Goal: Feedback & Contribution: Submit feedback/report problem

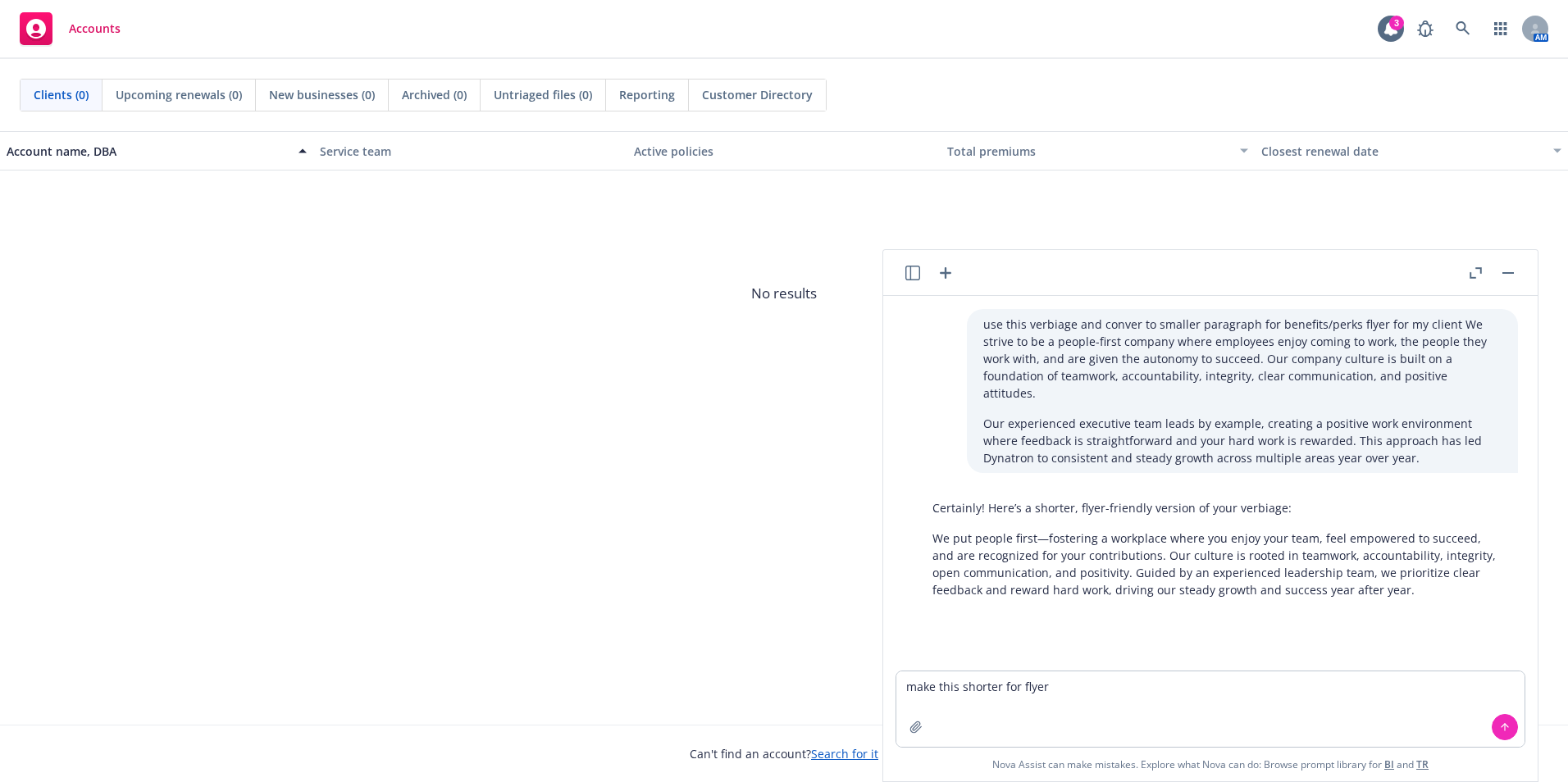
type textarea "make this shorter for flyer We strive to be a people-first company where employ…"
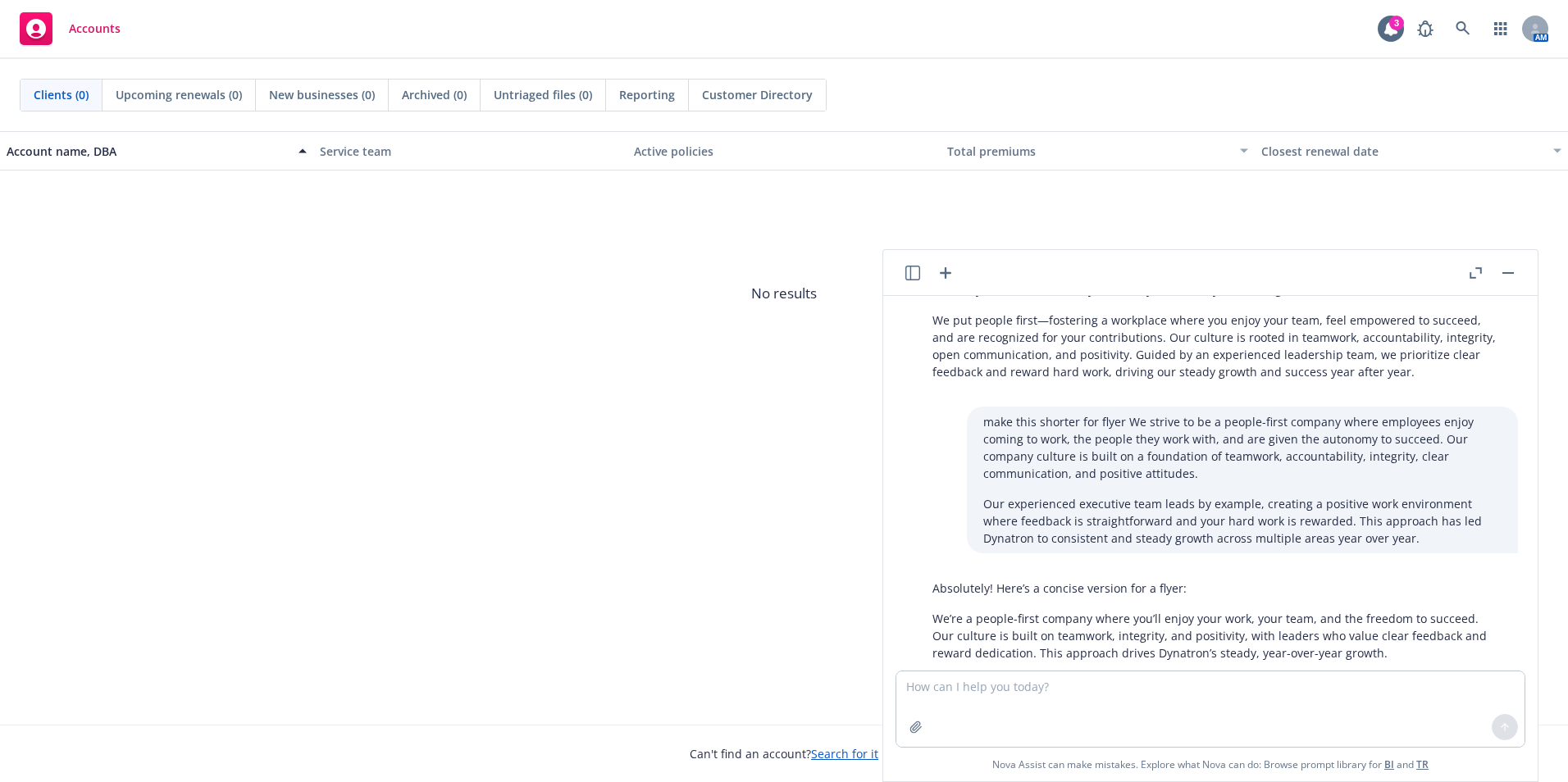
scroll to position [238, 0]
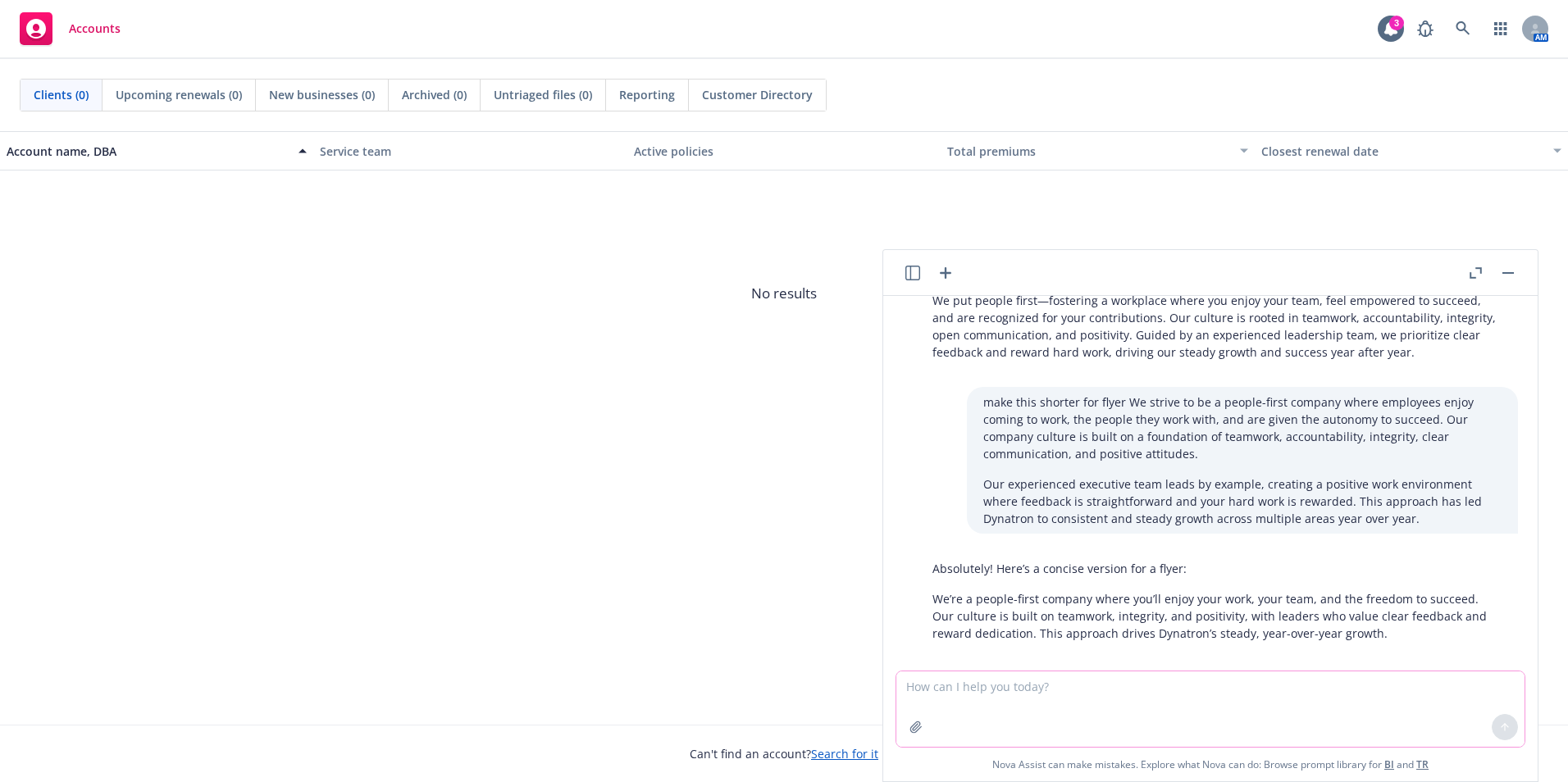
drag, startPoint x: 999, startPoint y: 721, endPoint x: 996, endPoint y: 706, distance: 15.3
click at [997, 716] on textarea at bounding box center [1210, 709] width 628 height 75
click at [996, 705] on textarea at bounding box center [1210, 709] width 628 height 75
paste textarea ". Our culture is rooted in teamwork, accountability, integrity, open communicat…"
type textarea "make this shorter . Our culture is rooted in teamwork, accountability, integrit…"
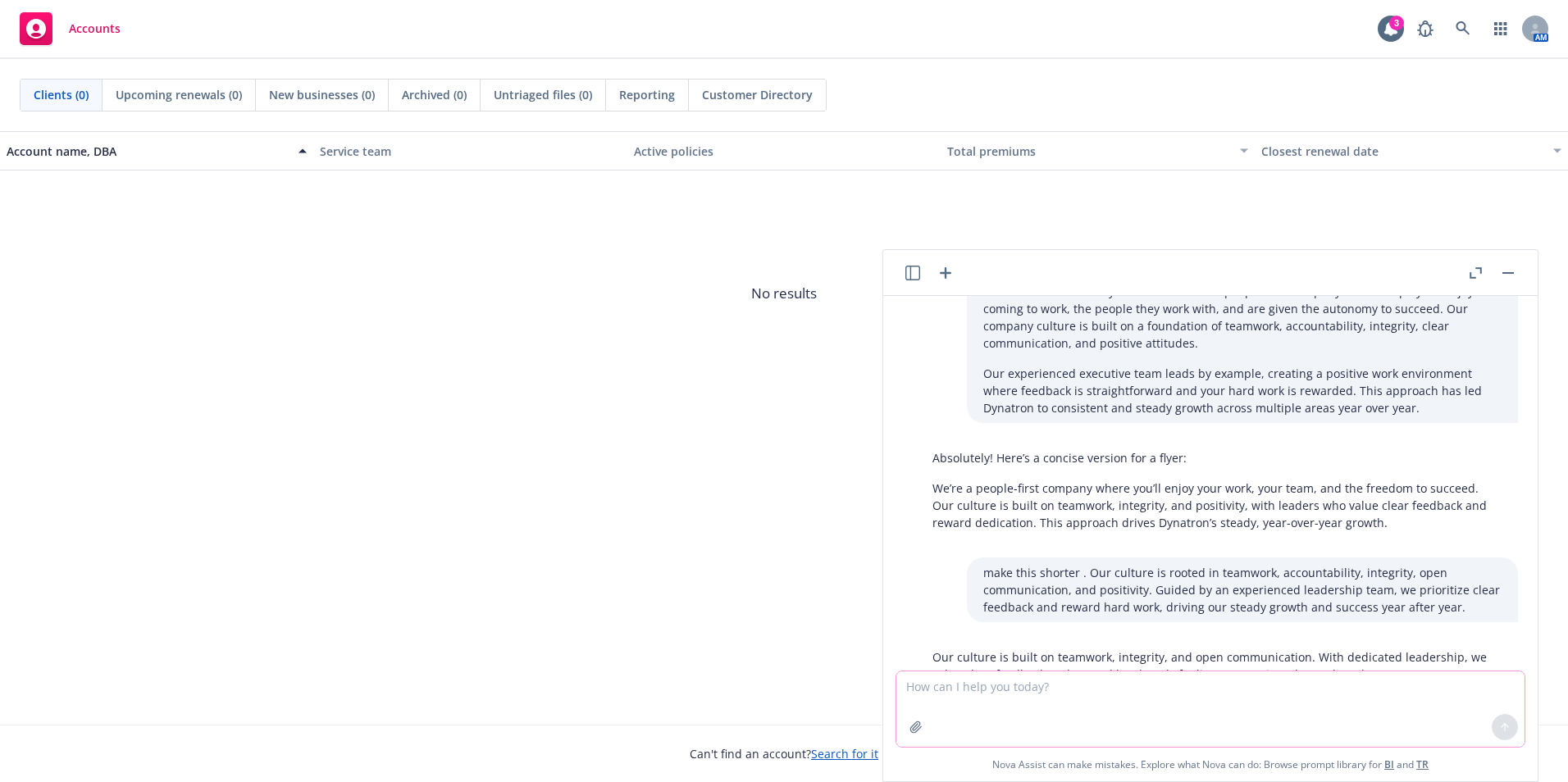
scroll to position [390, 0]
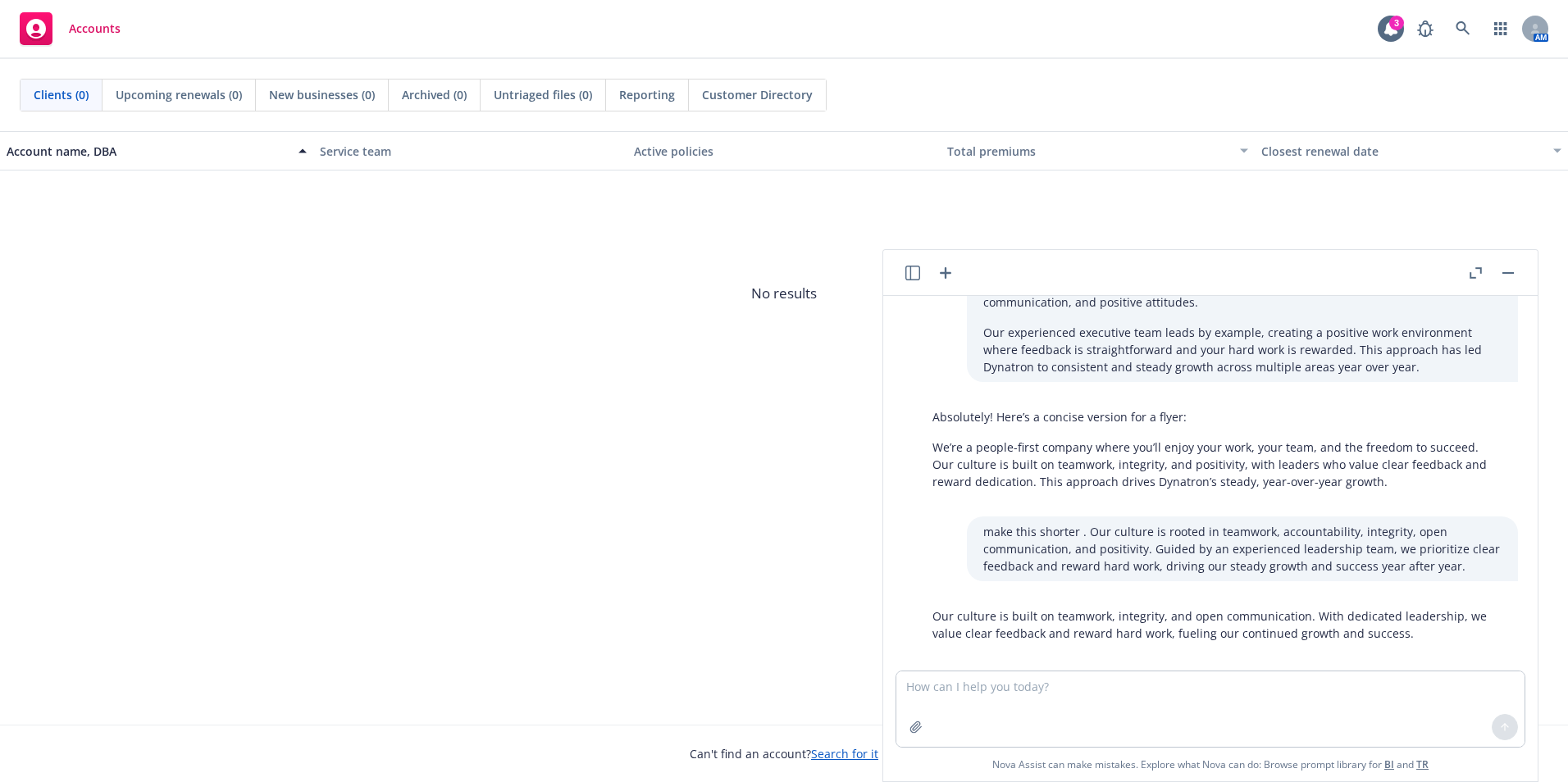
click at [1414, 625] on div "Our culture is built on teamwork, integrity, and open communication. With dedic…" at bounding box center [1216, 625] width 601 height 48
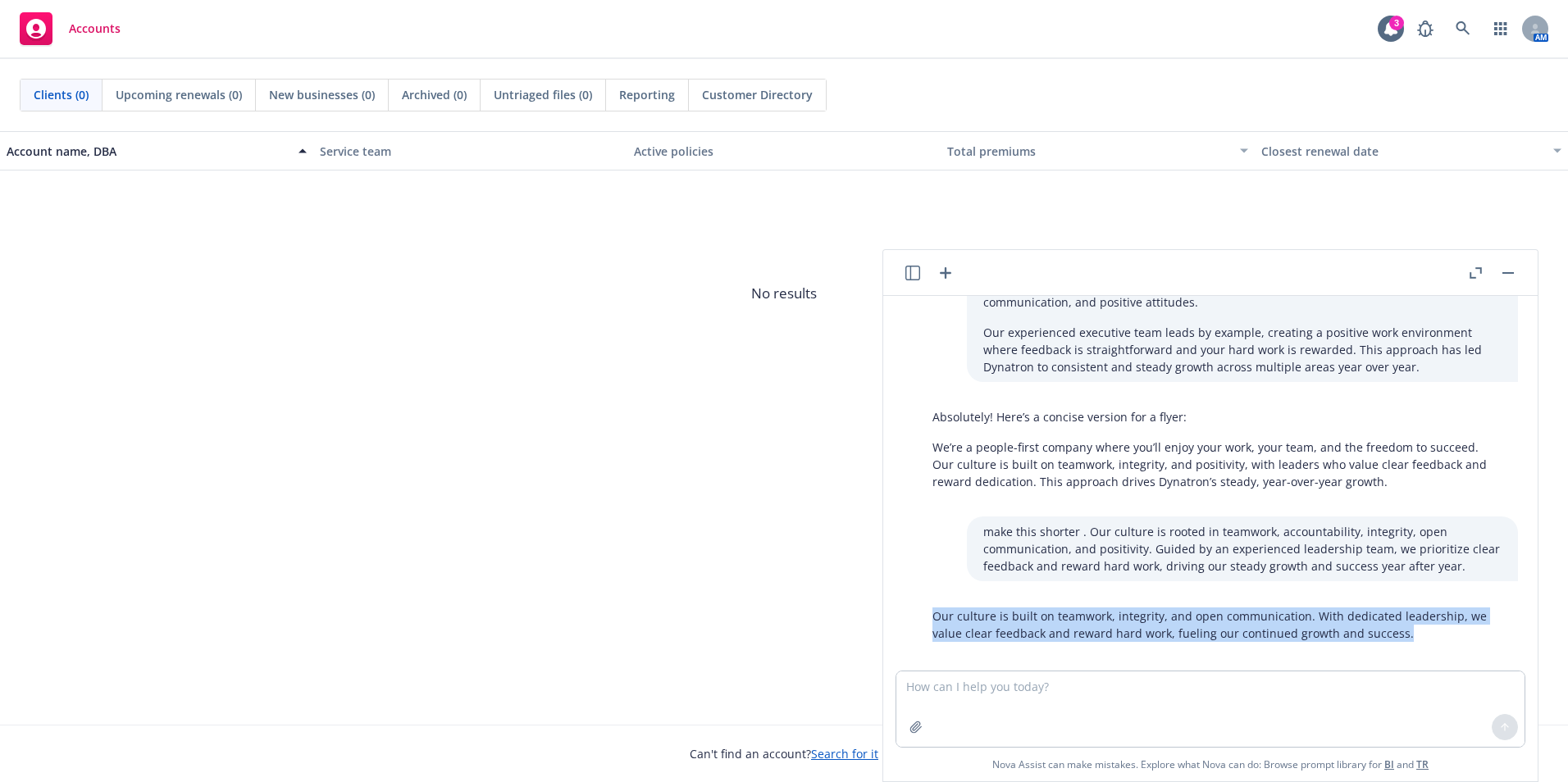
drag, startPoint x: 1377, startPoint y: 621, endPoint x: 900, endPoint y: 594, distance: 477.8
click at [900, 594] on div "use this verbiage and conver to smaller paragraph for benefits/perks flyer for …" at bounding box center [1210, 483] width 641 height 374
drag, startPoint x: 900, startPoint y: 594, endPoint x: 998, endPoint y: 602, distance: 98.3
copy p "Our culture is built on teamwork, integrity, and open communication. With dedic…"
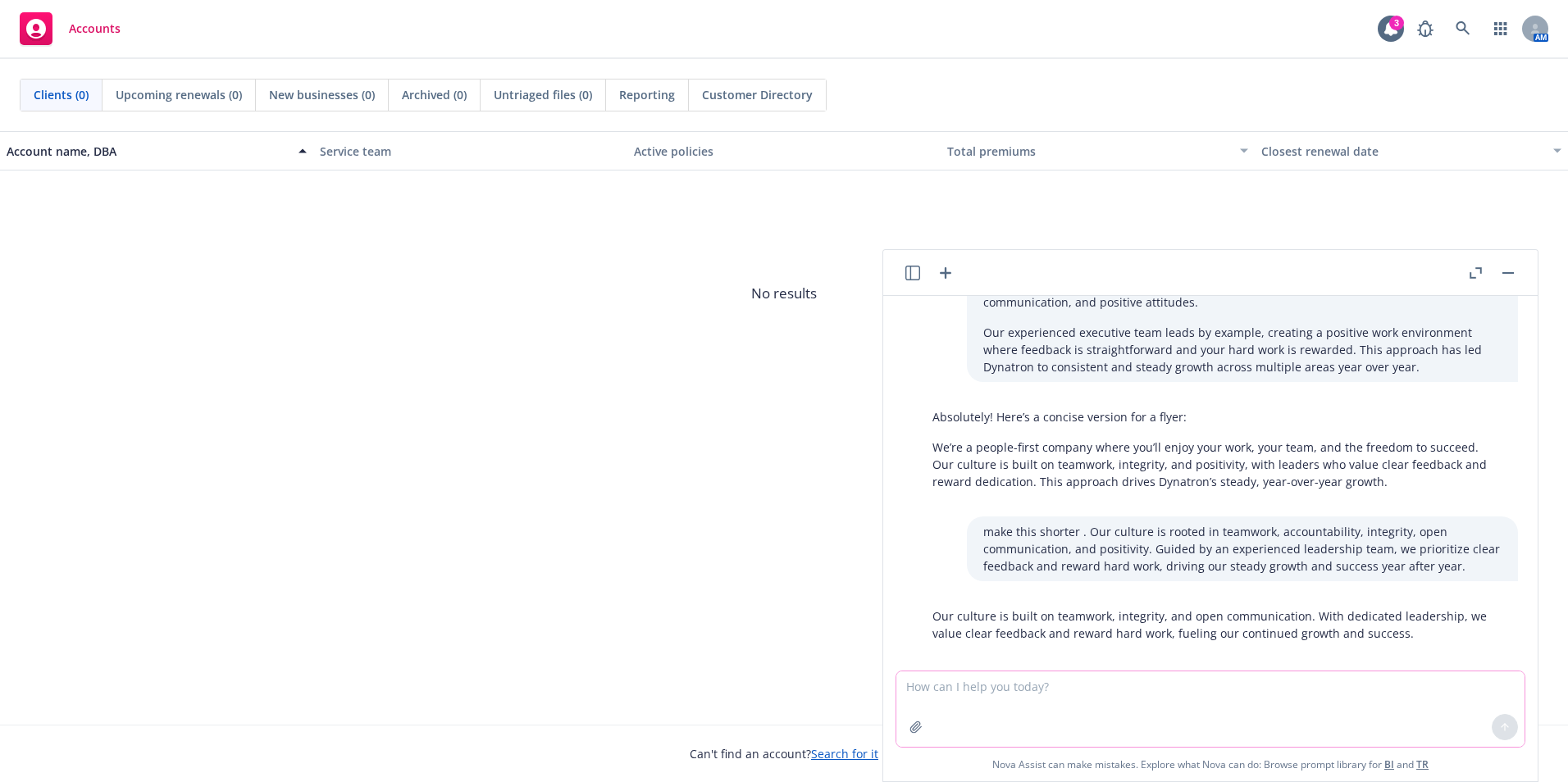
click at [1102, 692] on textarea at bounding box center [1210, 709] width 628 height 75
paste textarea "PerkSpot: Newfront is a member of PerkSpot. Employees can save money on travel …"
type textarea "make this shorter PerkSpot: Newfront is a member of PerkSpot. Employees can sav…"
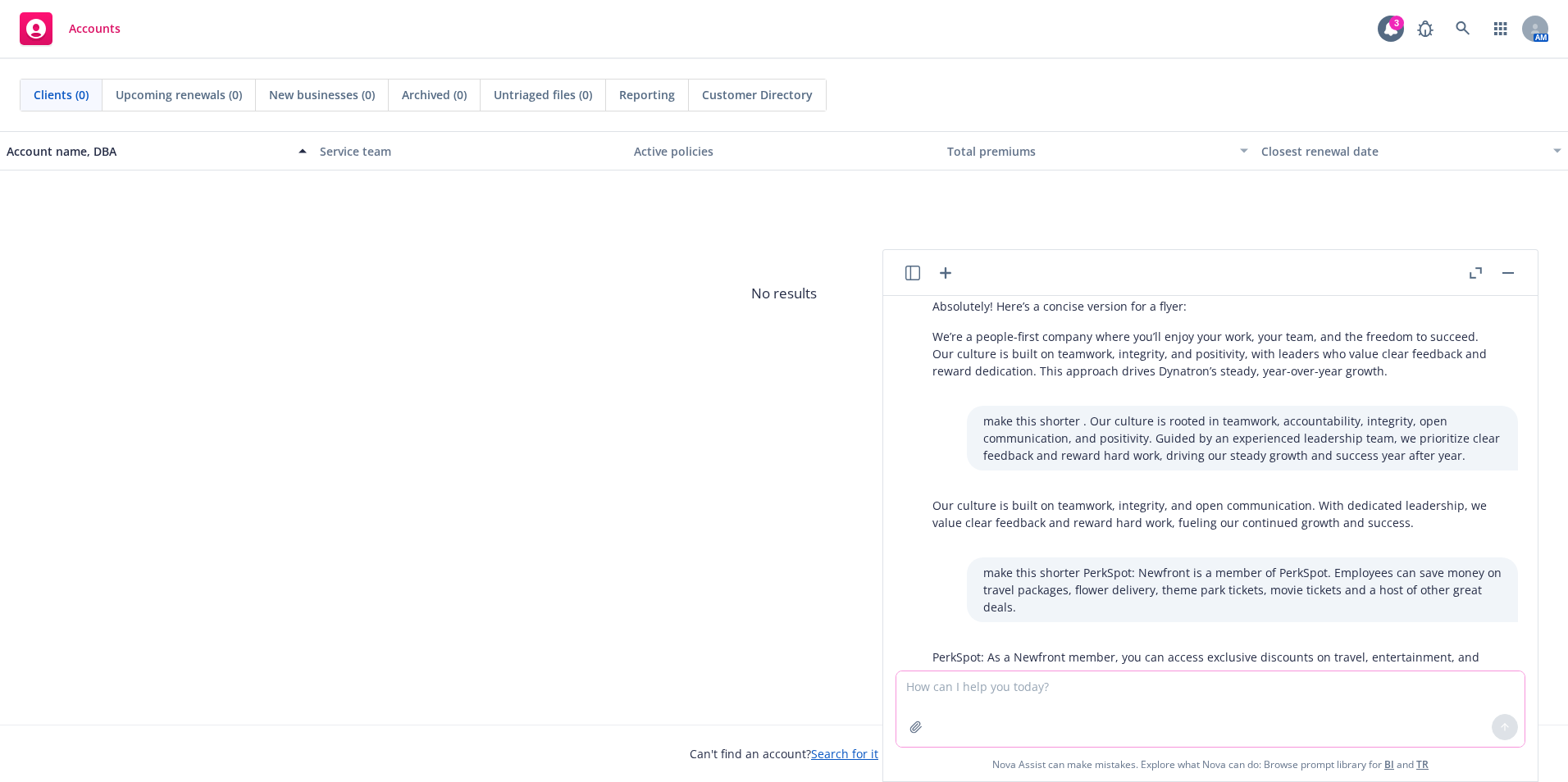
scroll to position [541, 0]
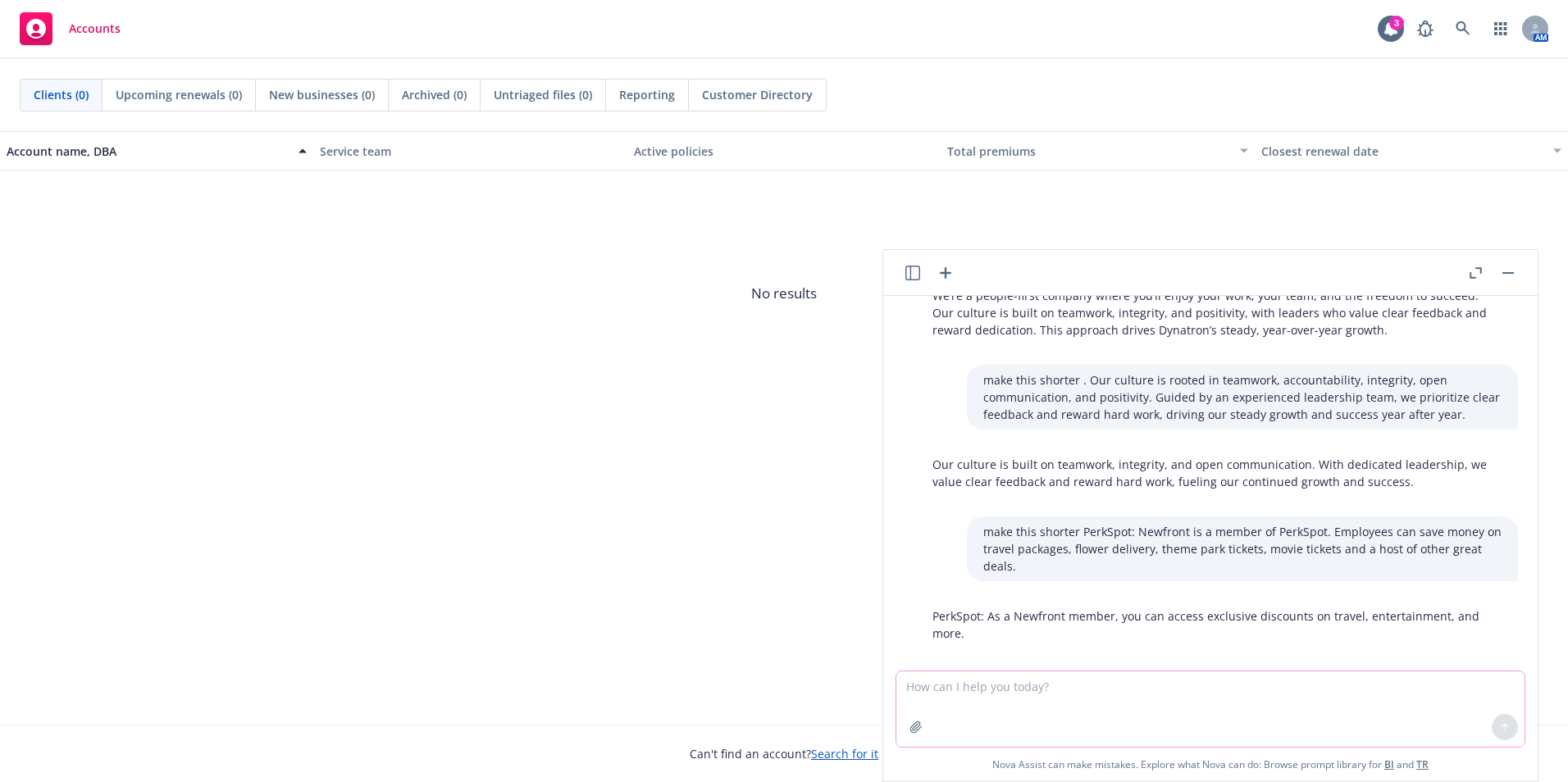
click at [1021, 698] on textarea at bounding box center [1210, 709] width 628 height 75
type textarea "remover newfront member"
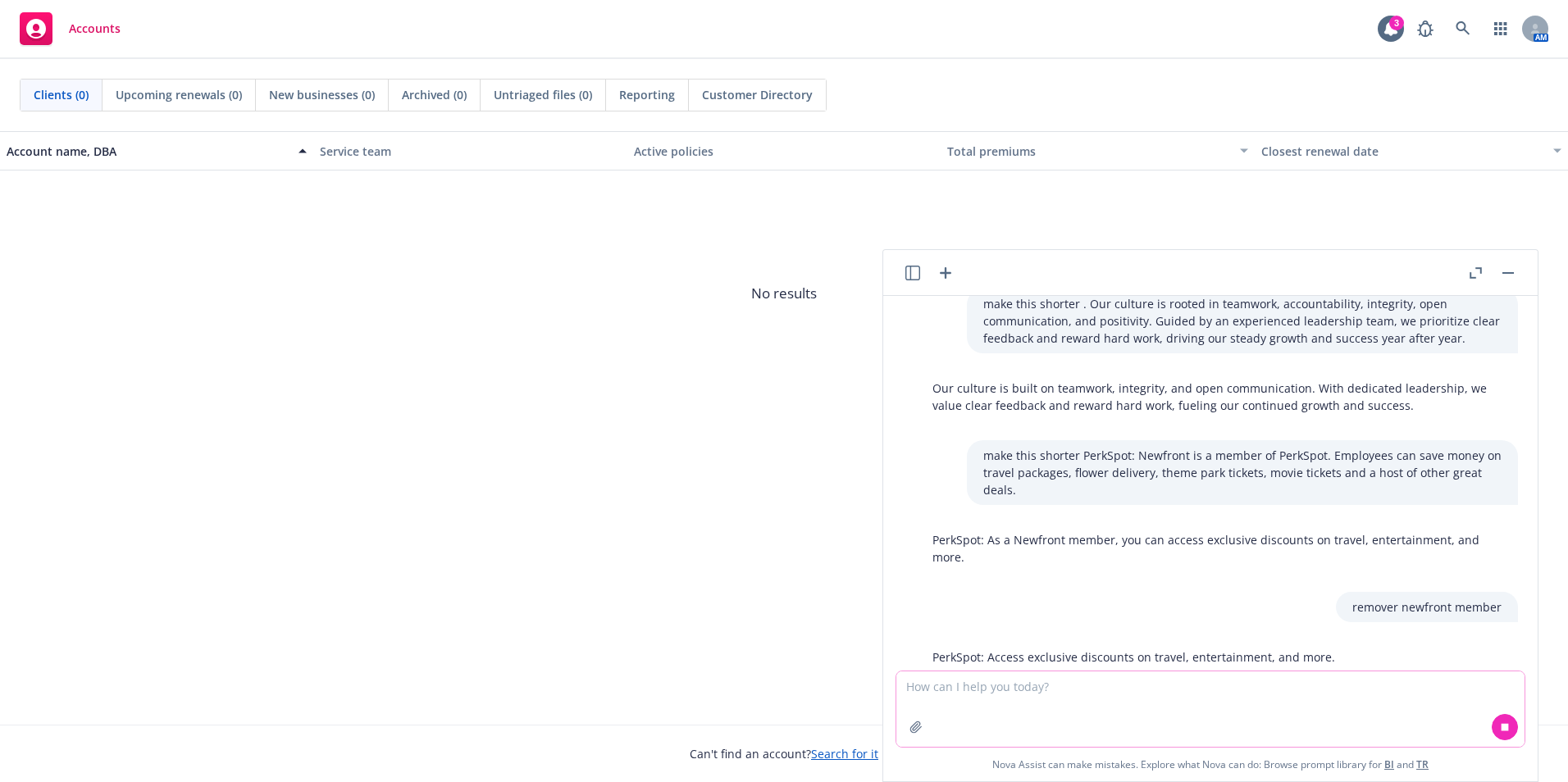
scroll to position [641, 0]
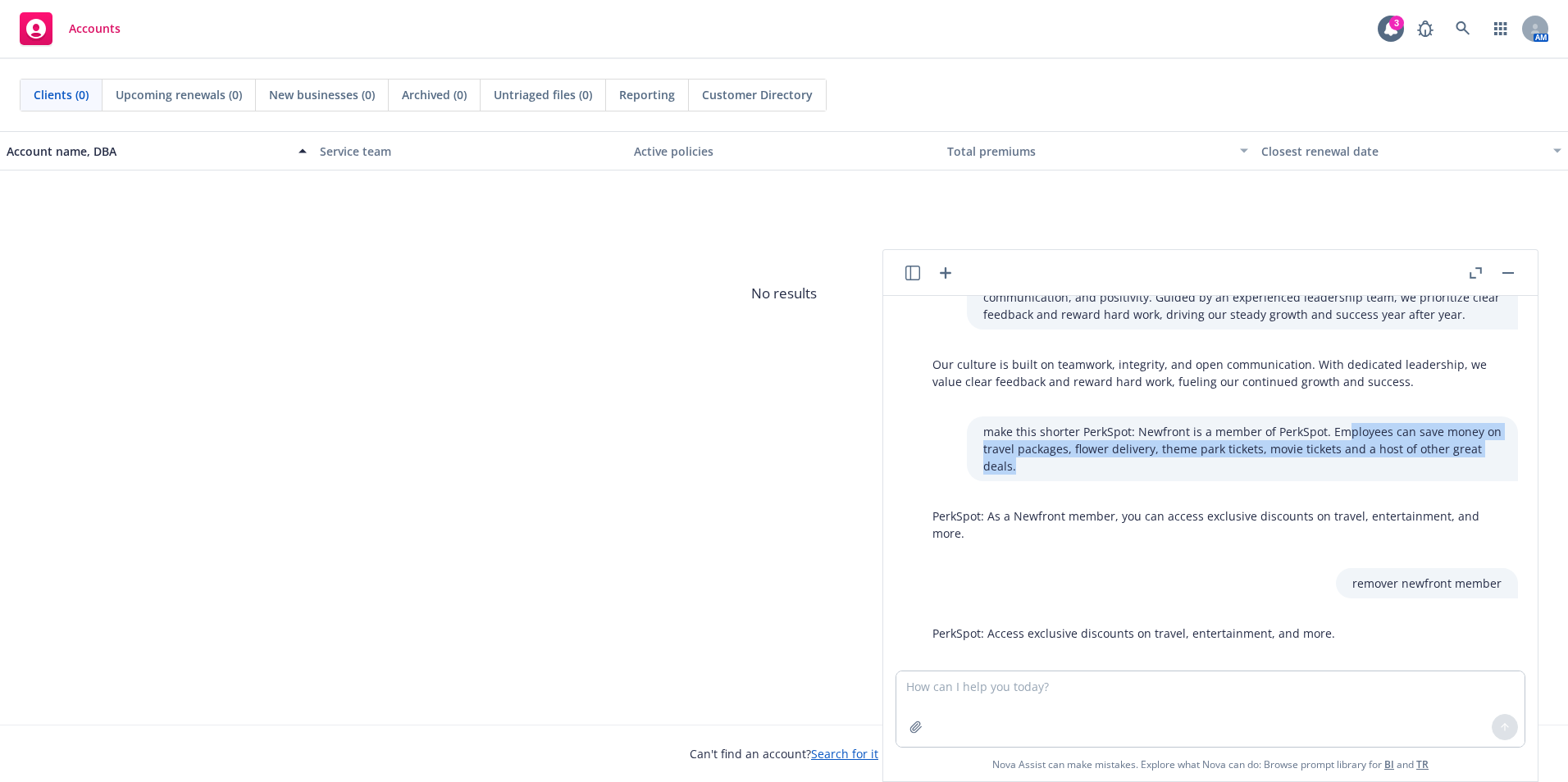
drag, startPoint x: 1326, startPoint y: 415, endPoint x: 1357, endPoint y: 445, distance: 43.1
click at [1357, 445] on p "make this shorter PerkSpot: Newfront is a member of PerkSpot. Employees can sav…" at bounding box center [1242, 448] width 518 height 52
drag, startPoint x: 1357, startPoint y: 445, endPoint x: 1332, endPoint y: 428, distance: 30.2
drag, startPoint x: 1332, startPoint y: 428, endPoint x: 998, endPoint y: 472, distance: 336.9
click at [998, 472] on div "use this verbiage and conver to smaller paragraph for benefits/perks flyer for …" at bounding box center [1210, 483] width 641 height 374
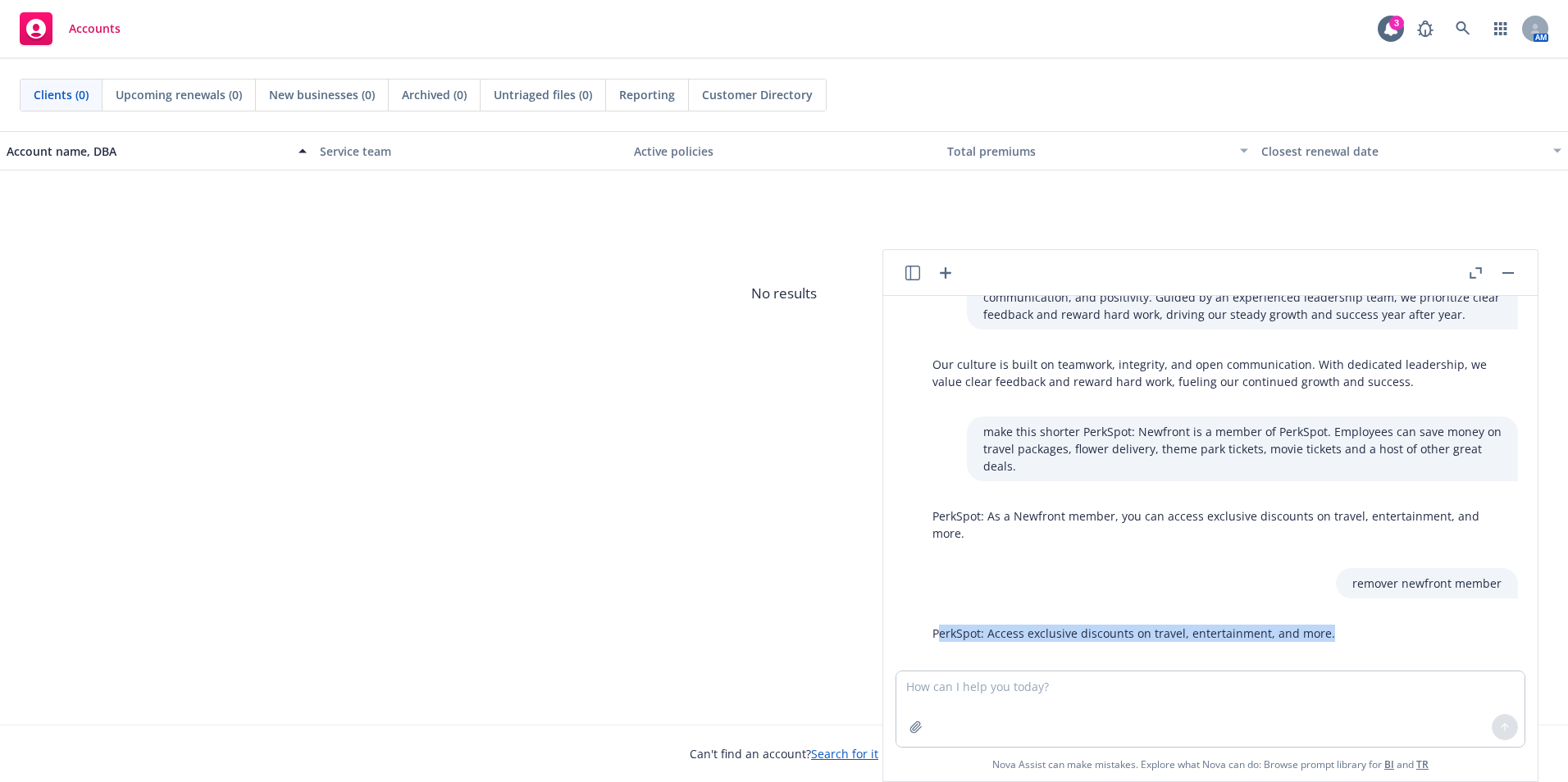
drag, startPoint x: 937, startPoint y: 616, endPoint x: 1328, endPoint y: 615, distance: 391.0
click at [1328, 618] on div "PerkSpot: Access exclusive discounts on travel, entertainment, and more." at bounding box center [1133, 634] width 435 height 31
drag, startPoint x: 1328, startPoint y: 615, endPoint x: 1301, endPoint y: 615, distance: 27.0
copy p "erkSpot: Access exclusive discounts on travel, entertainment, and more."
click at [985, 693] on textarea at bounding box center [1210, 709] width 628 height 75
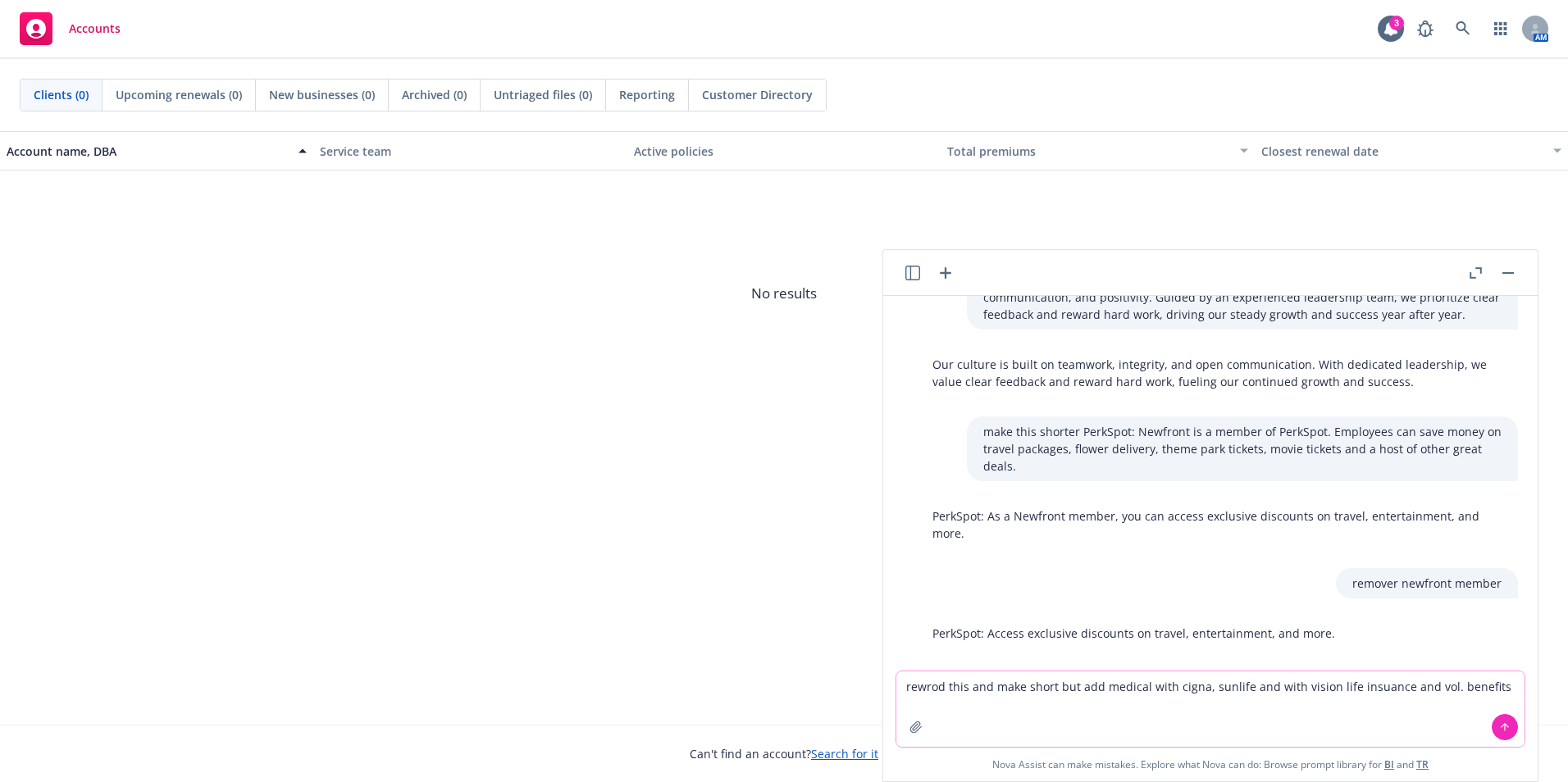
paste textarea "Comprehensive Medical, Dental & Vision insurance at no cost for employee covera…"
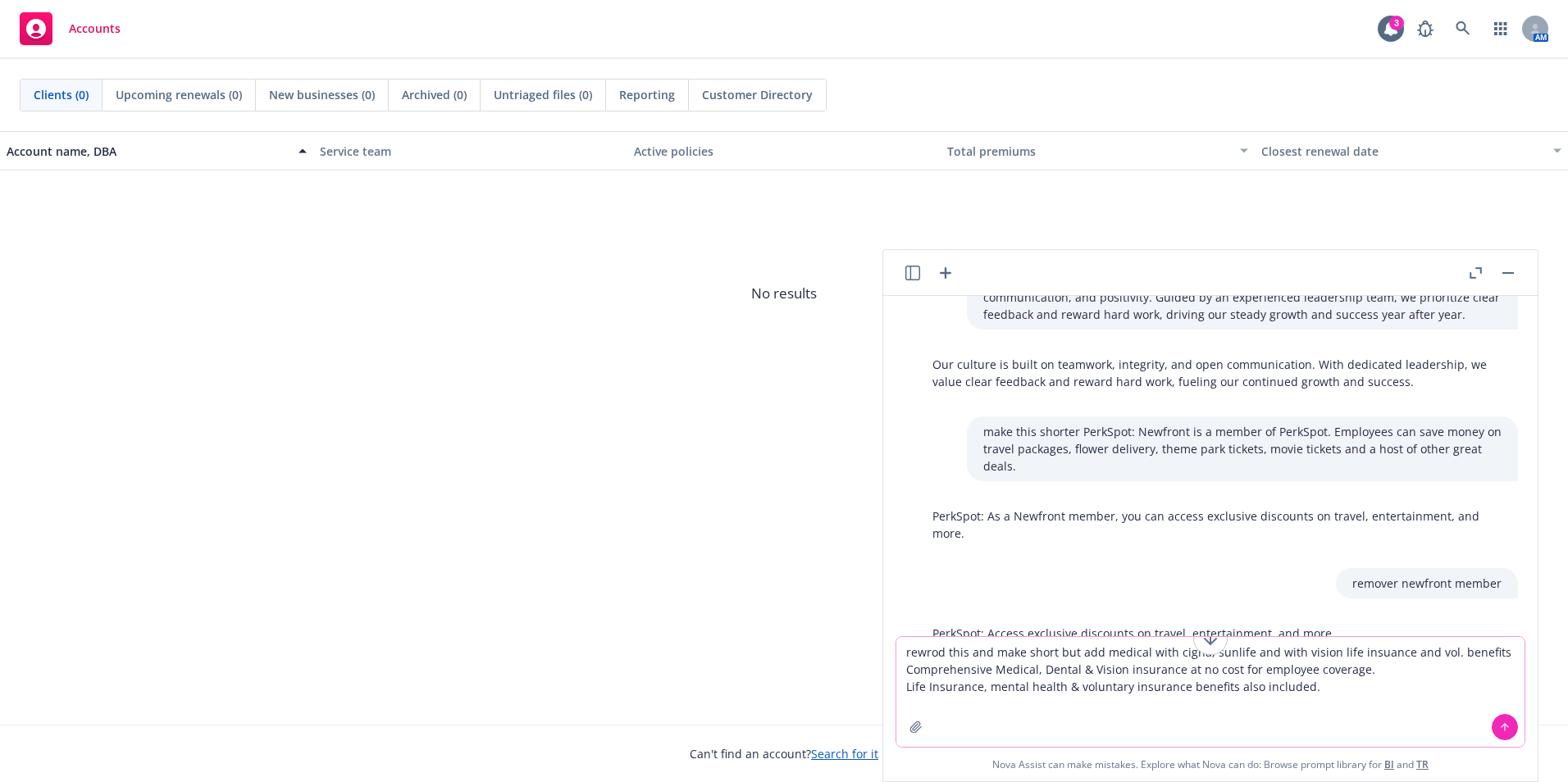
type textarea "rewrod this and make short but add medical with cigna, sunlife and with vision …"
click at [1497, 715] on div at bounding box center [1505, 727] width 40 height 40
click at [1501, 721] on icon at bounding box center [1504, 727] width 12 height 12
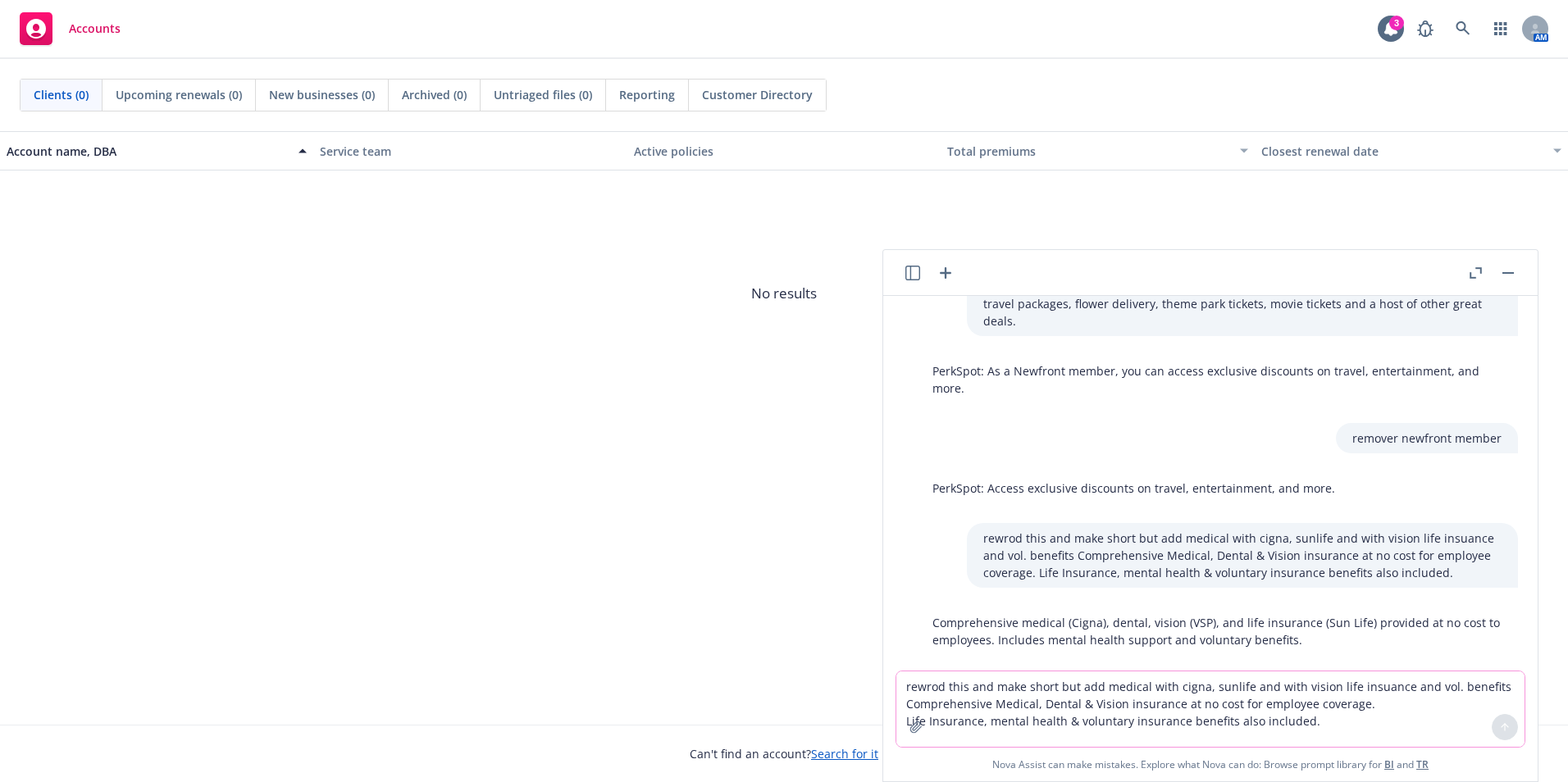
scroll to position [793, 0]
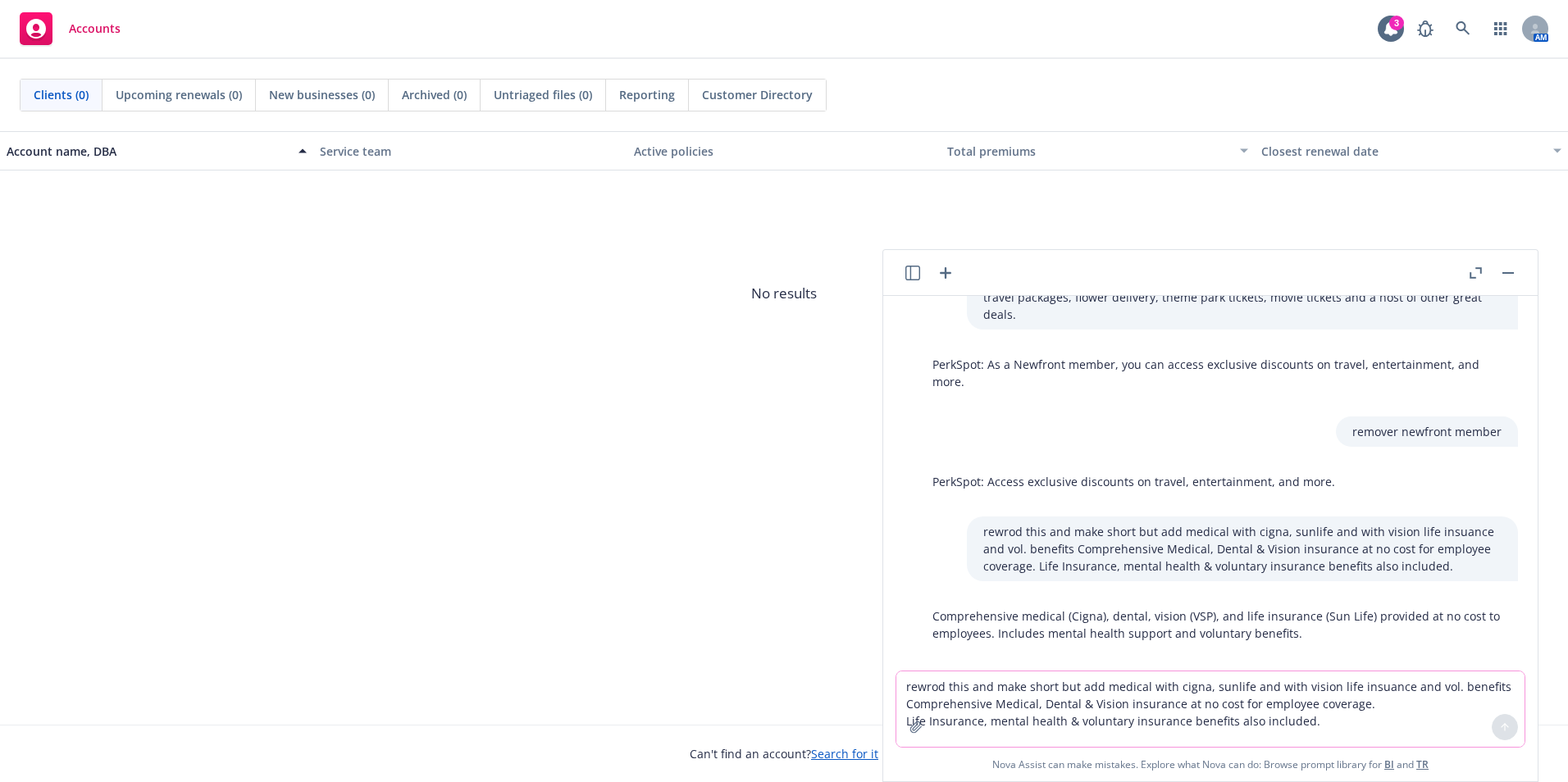
click at [1036, 691] on textarea "rewrod this and make short but add medical with cigna, sunlife and with vision …" at bounding box center [1210, 709] width 628 height 75
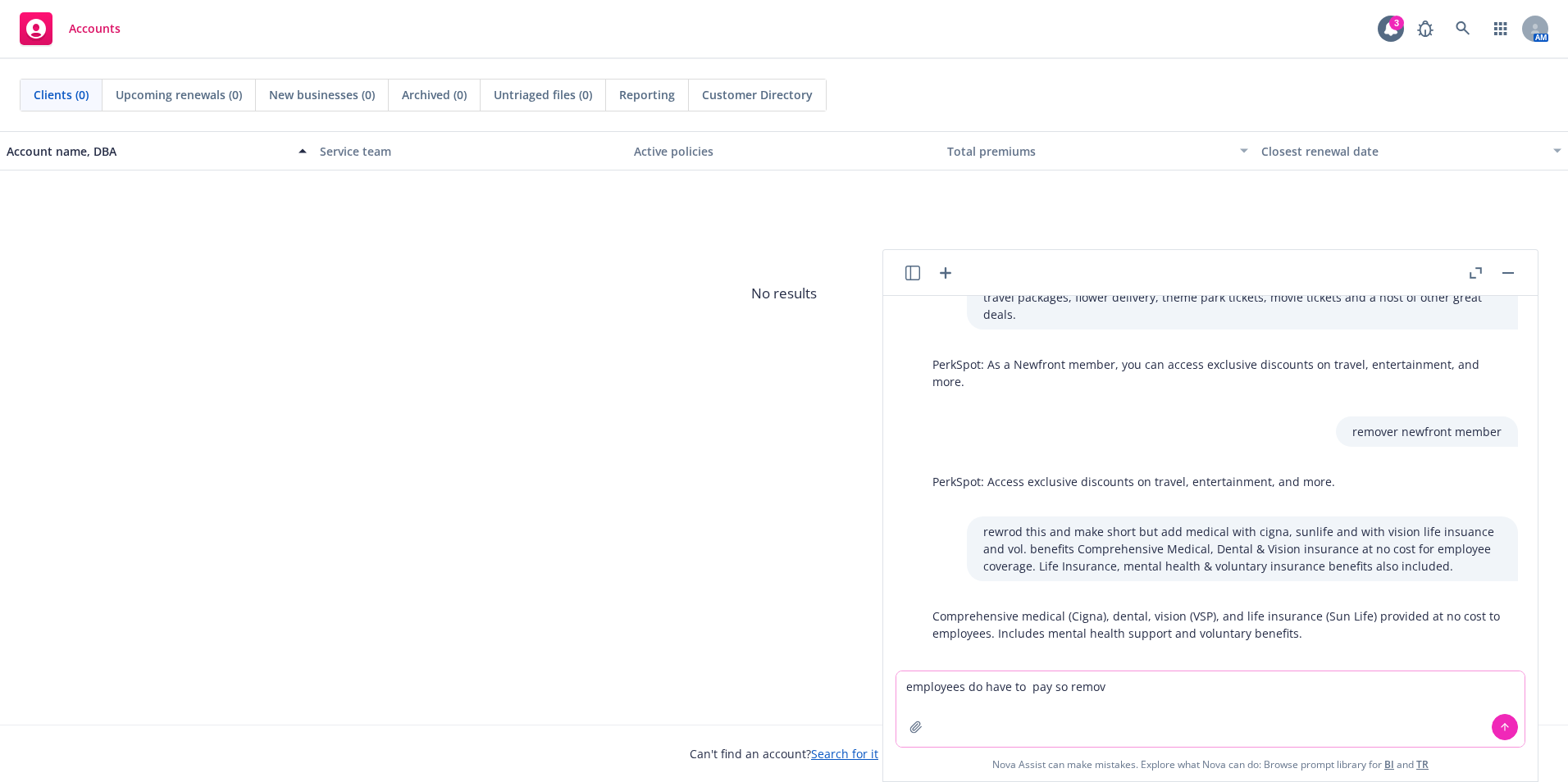
type textarea "employees do have to pay so remove"
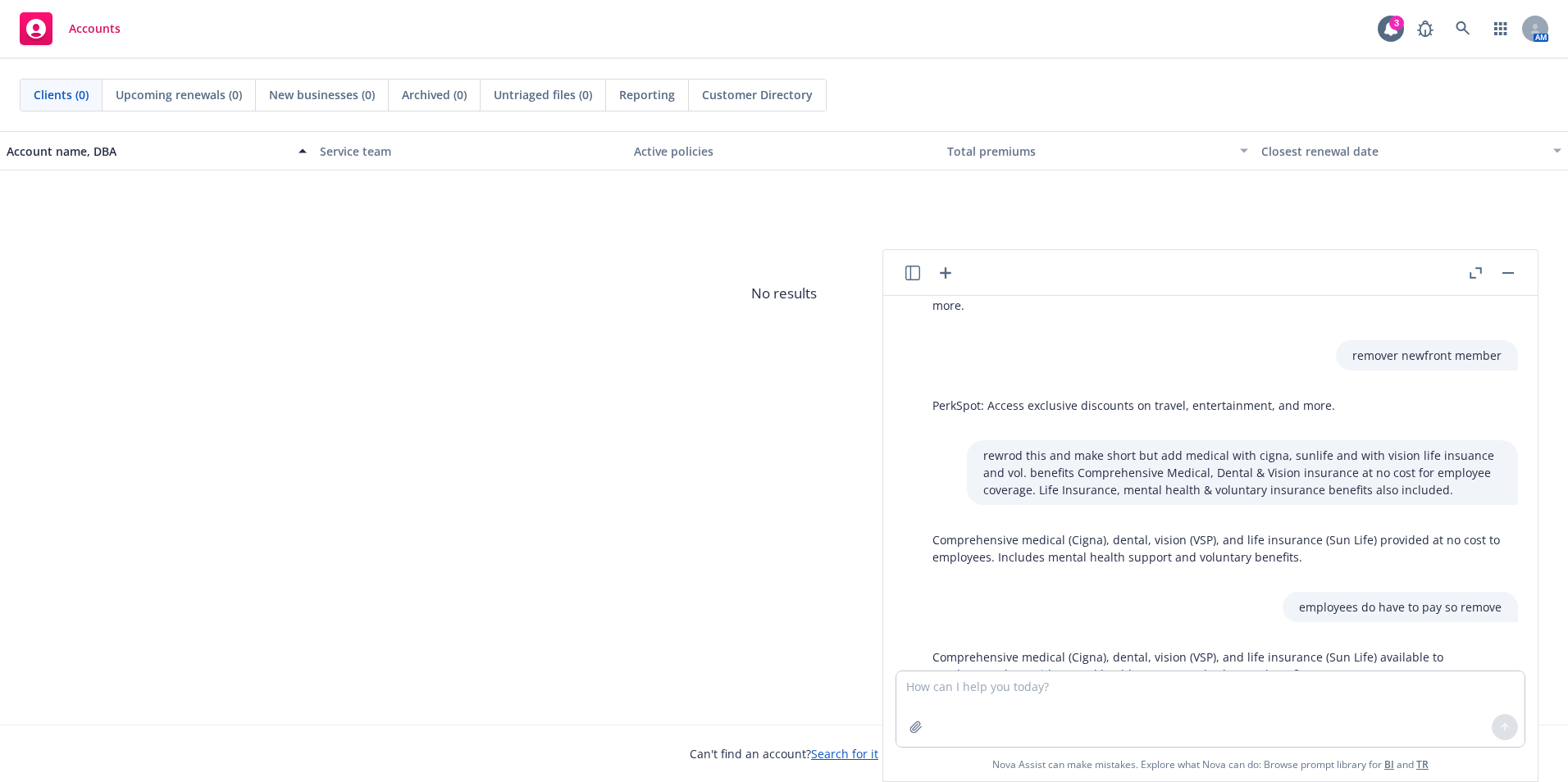
scroll to position [909, 0]
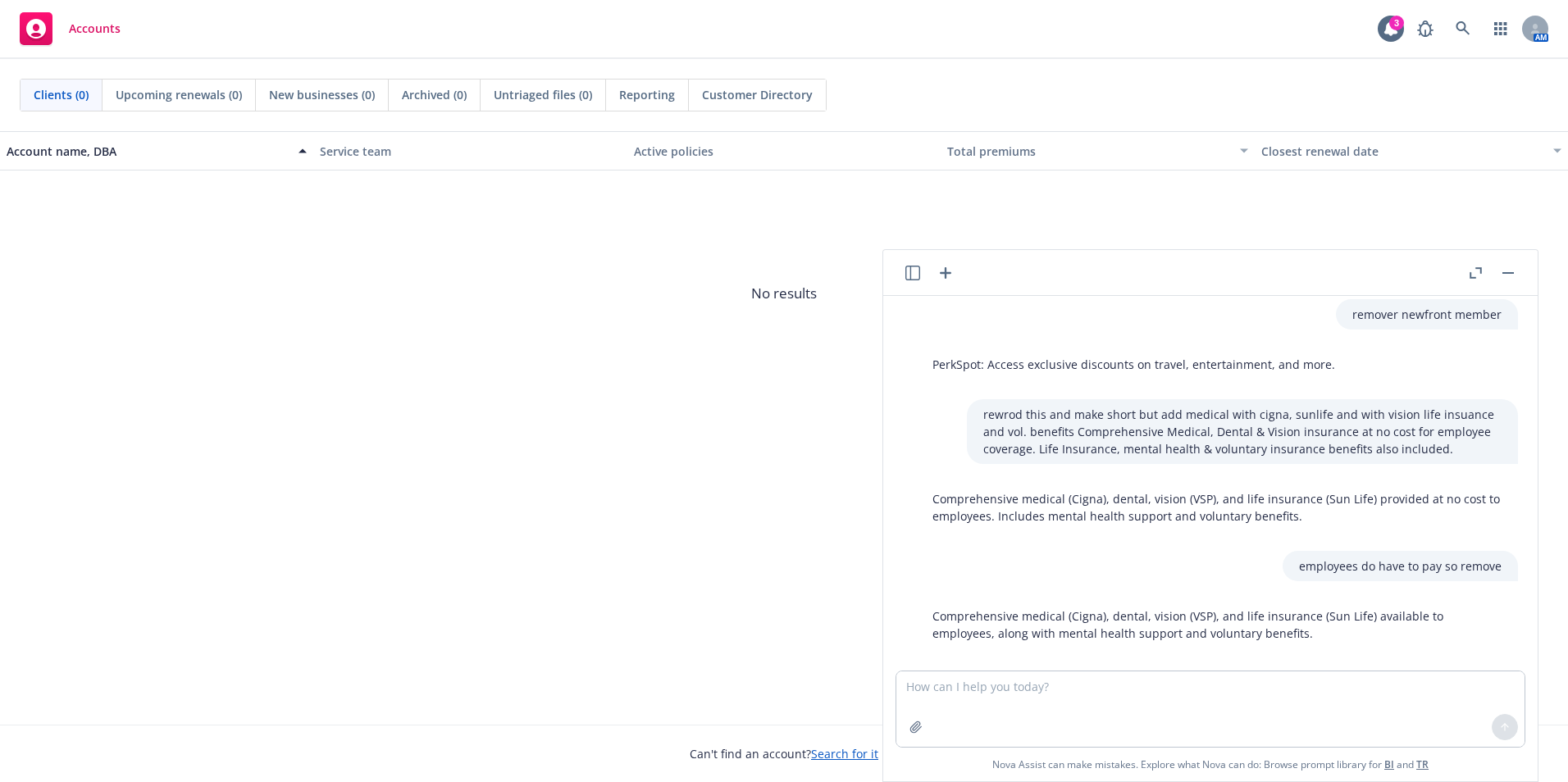
click at [1076, 668] on div at bounding box center [1216, 678] width 628 height 20
click at [1103, 676] on textarea at bounding box center [1210, 709] width 628 height 75
type textarea "dental and vision is with sunlife"
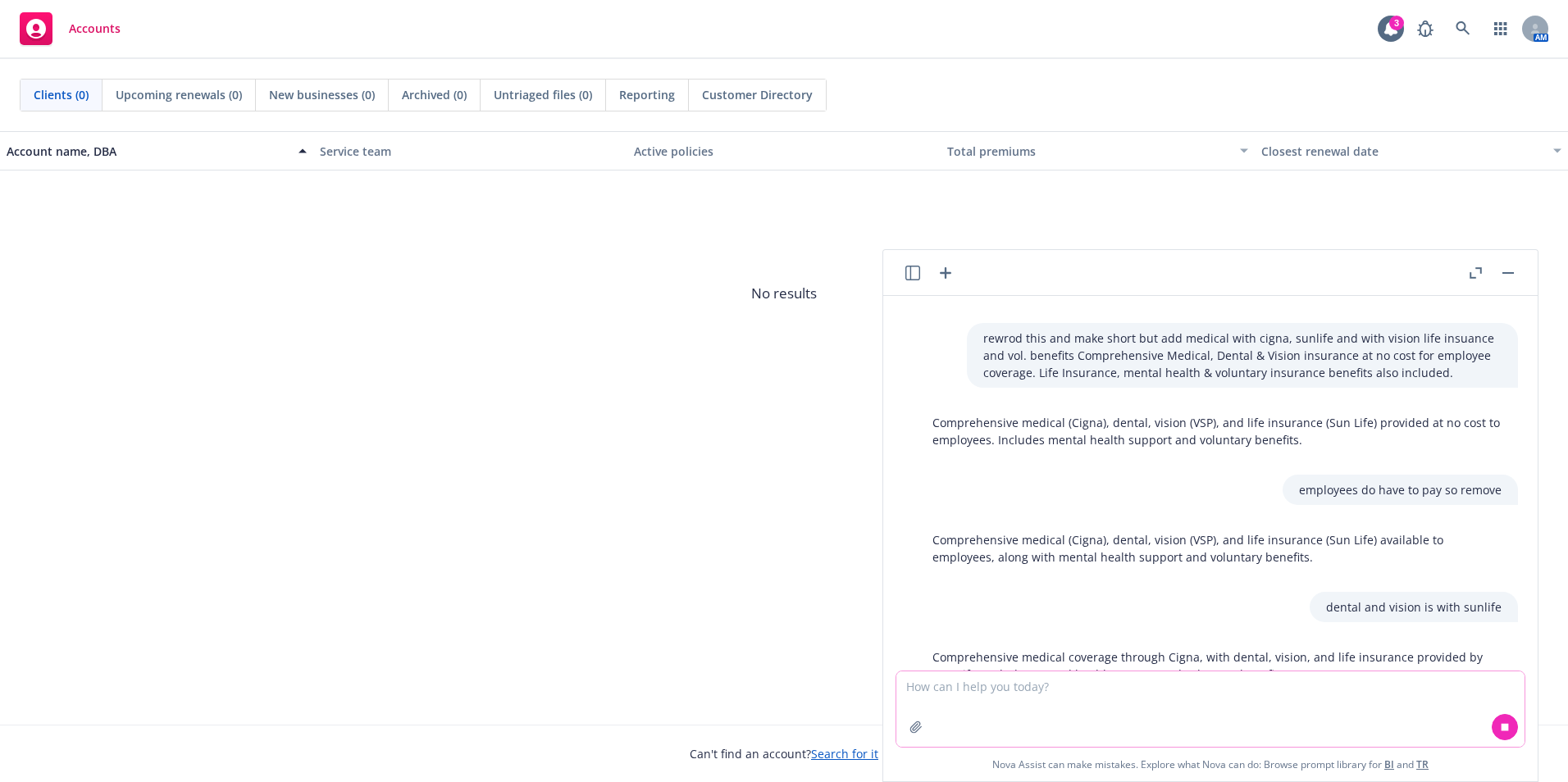
scroll to position [1027, 0]
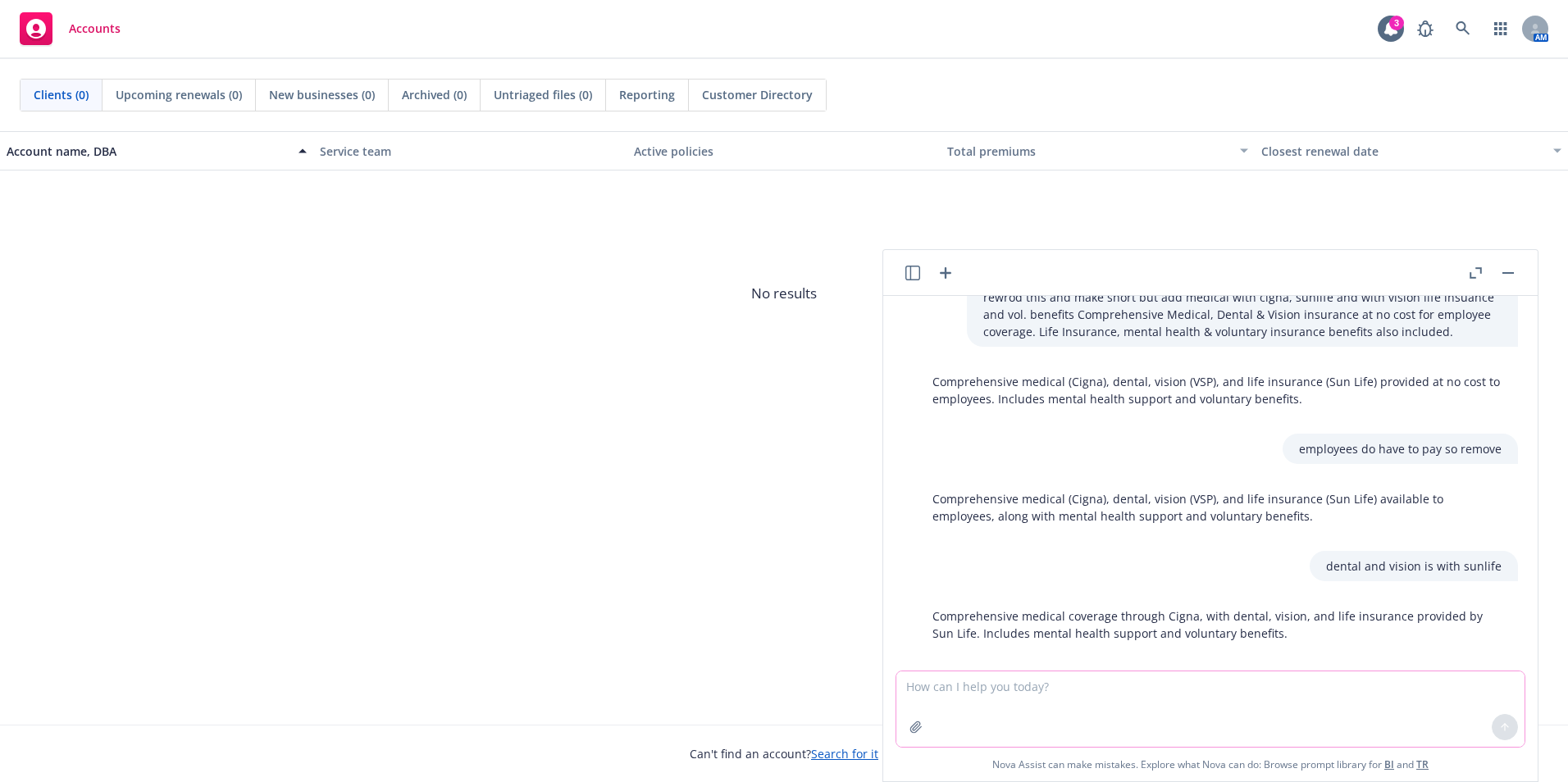
click at [1155, 684] on textarea at bounding box center [1210, 709] width 628 height 75
type textarea "voluntary insurance is hospital,crirical illness and [MEDICAL_DATA] indemnity"
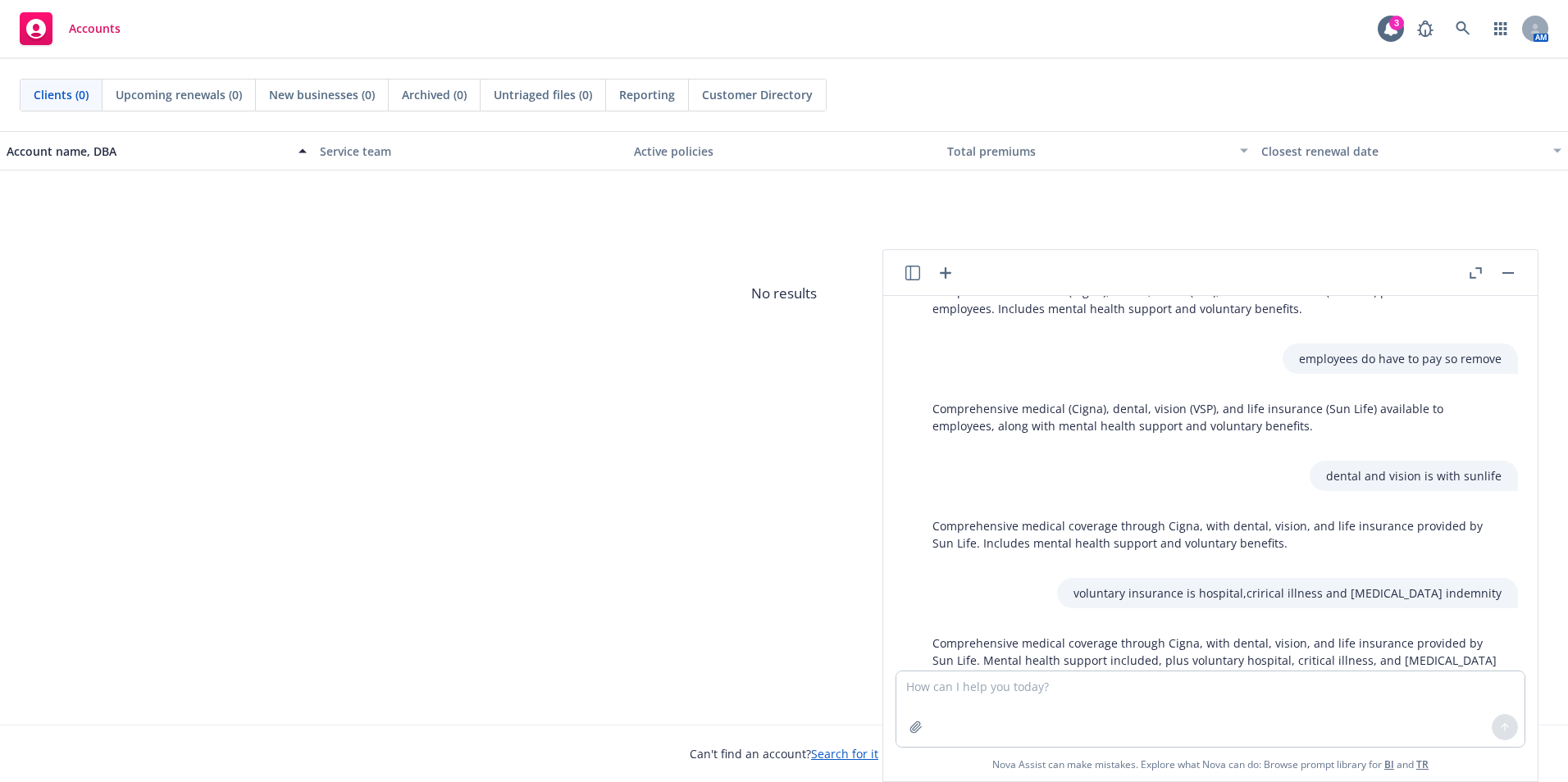
scroll to position [1162, 0]
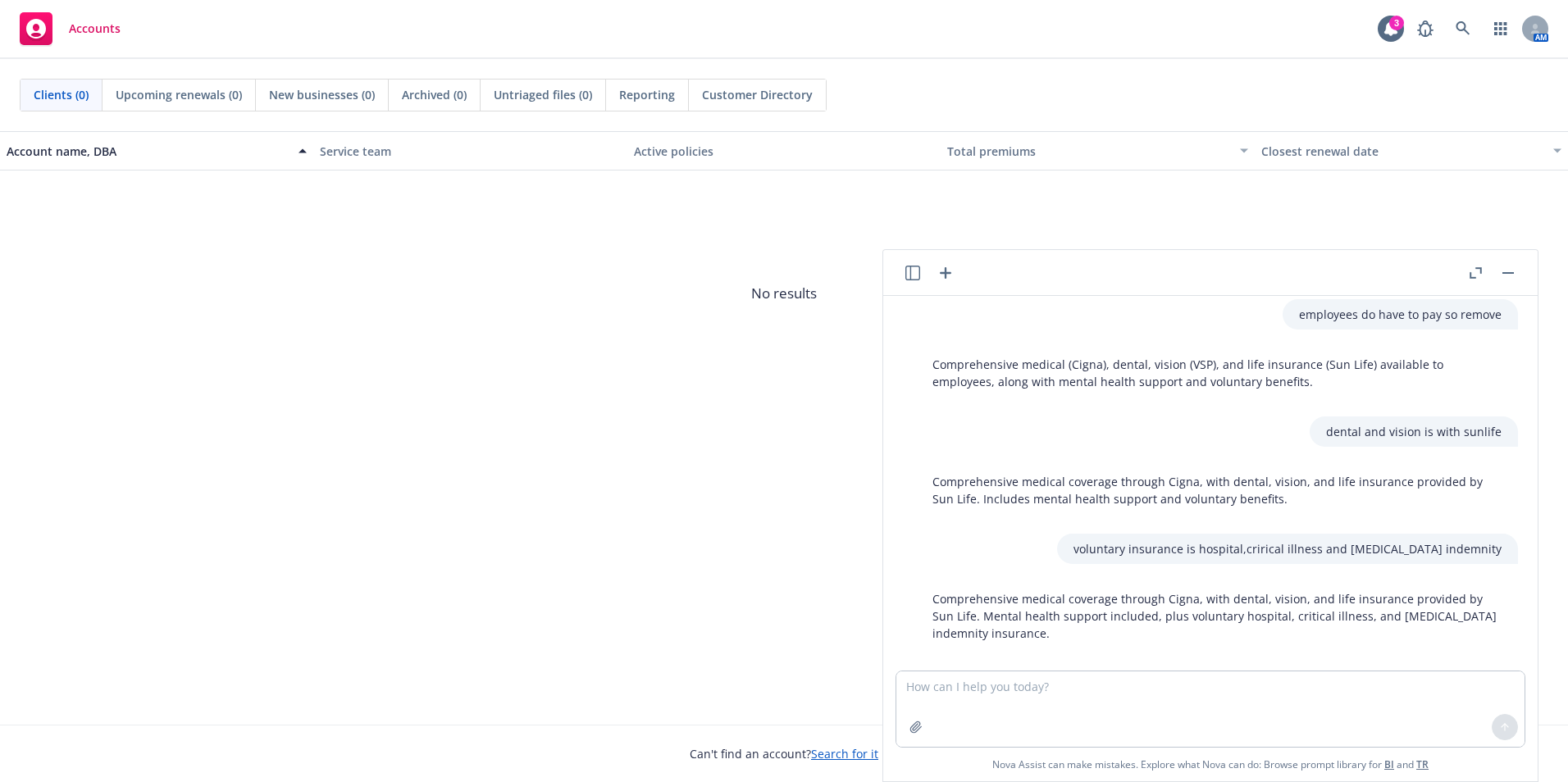
click at [1027, 619] on p "Comprehensive medical coverage through Cigna, with dental, vision, and life ins…" at bounding box center [1216, 616] width 569 height 52
click at [1013, 682] on textarea at bounding box center [1210, 709] width 628 height 75
type textarea "should mental health be in a different categoty"
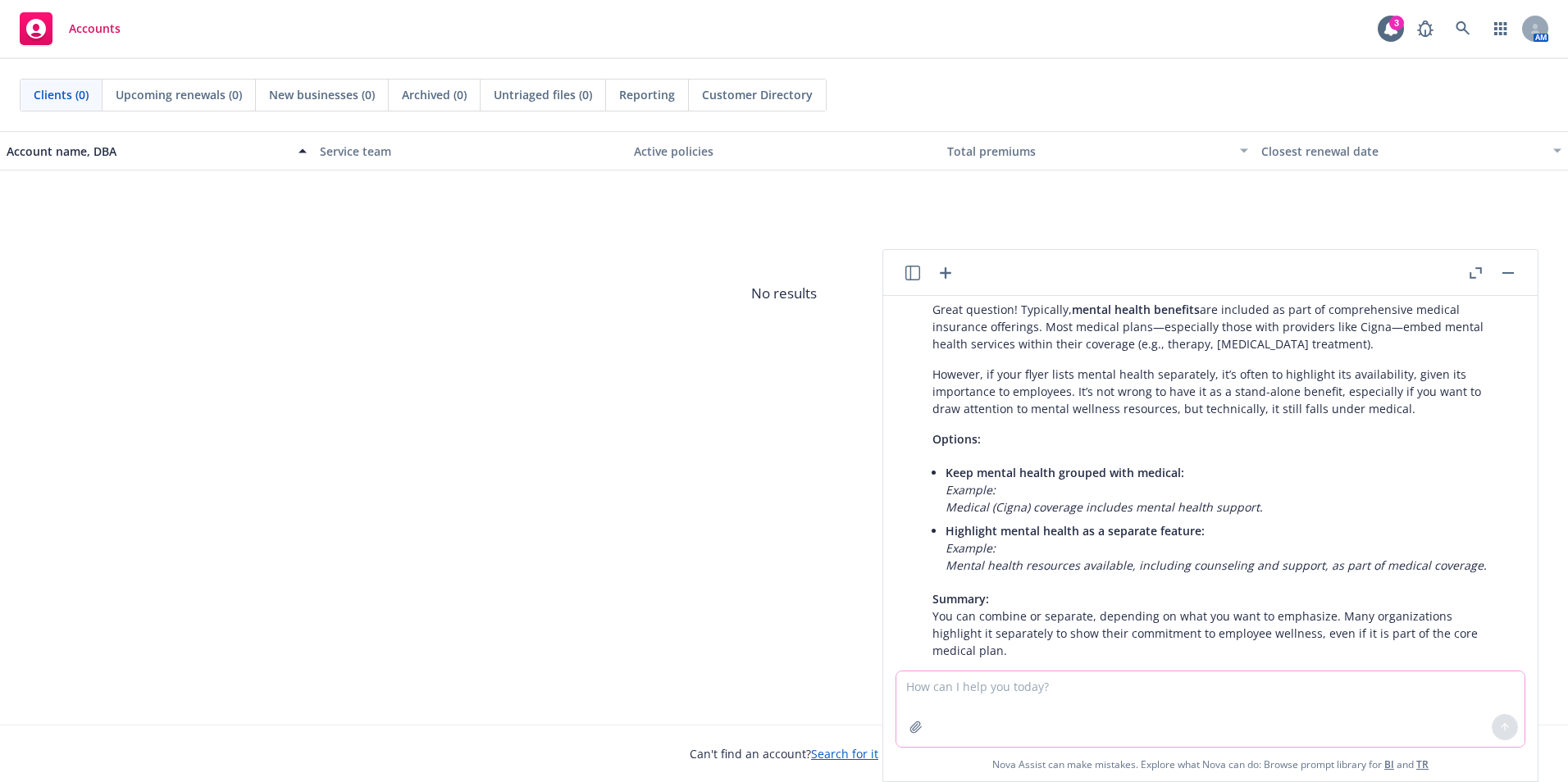
scroll to position [1503, 0]
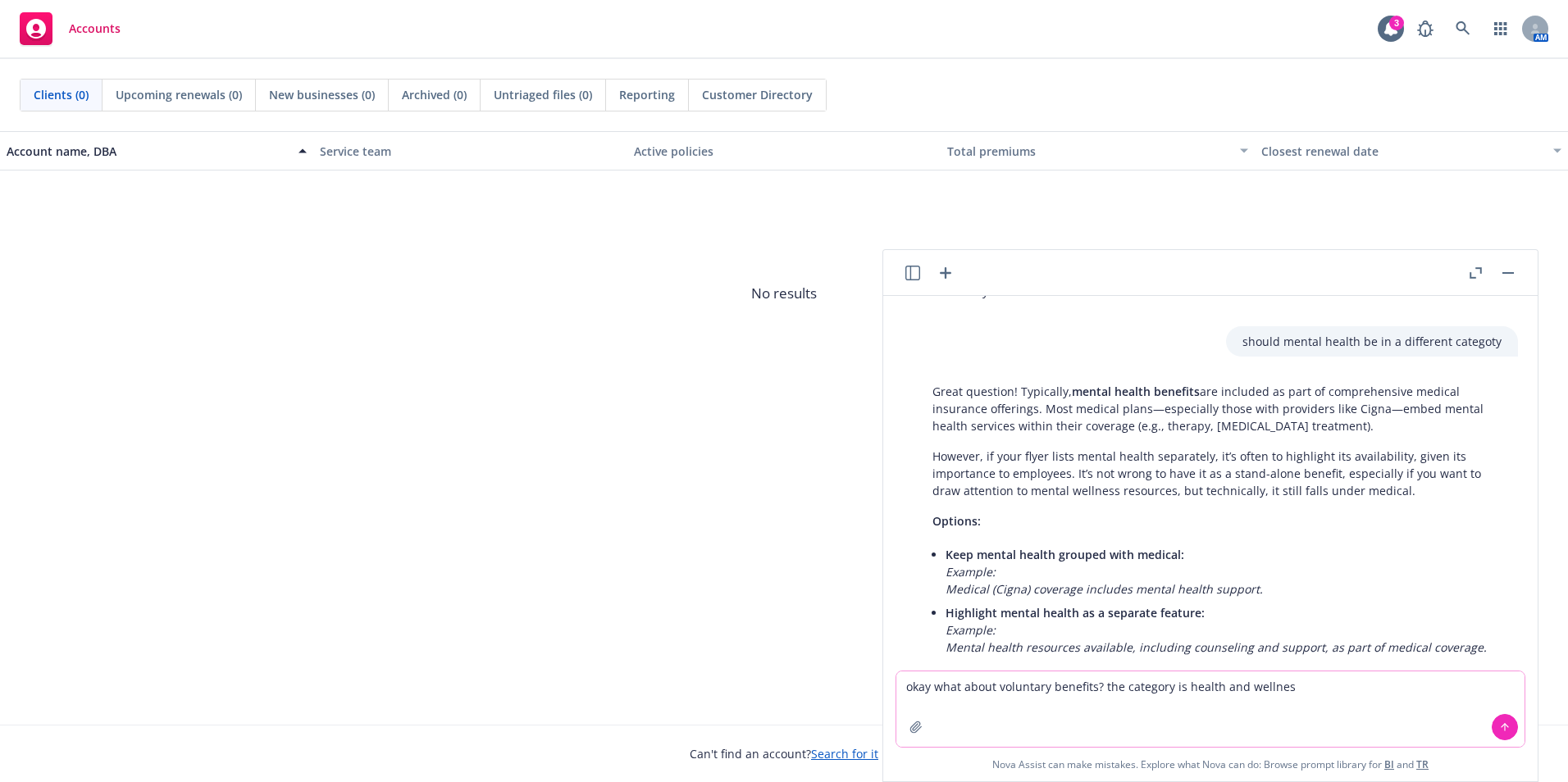
type textarea "okay what about voluntary benefits? the category is health and wellness"
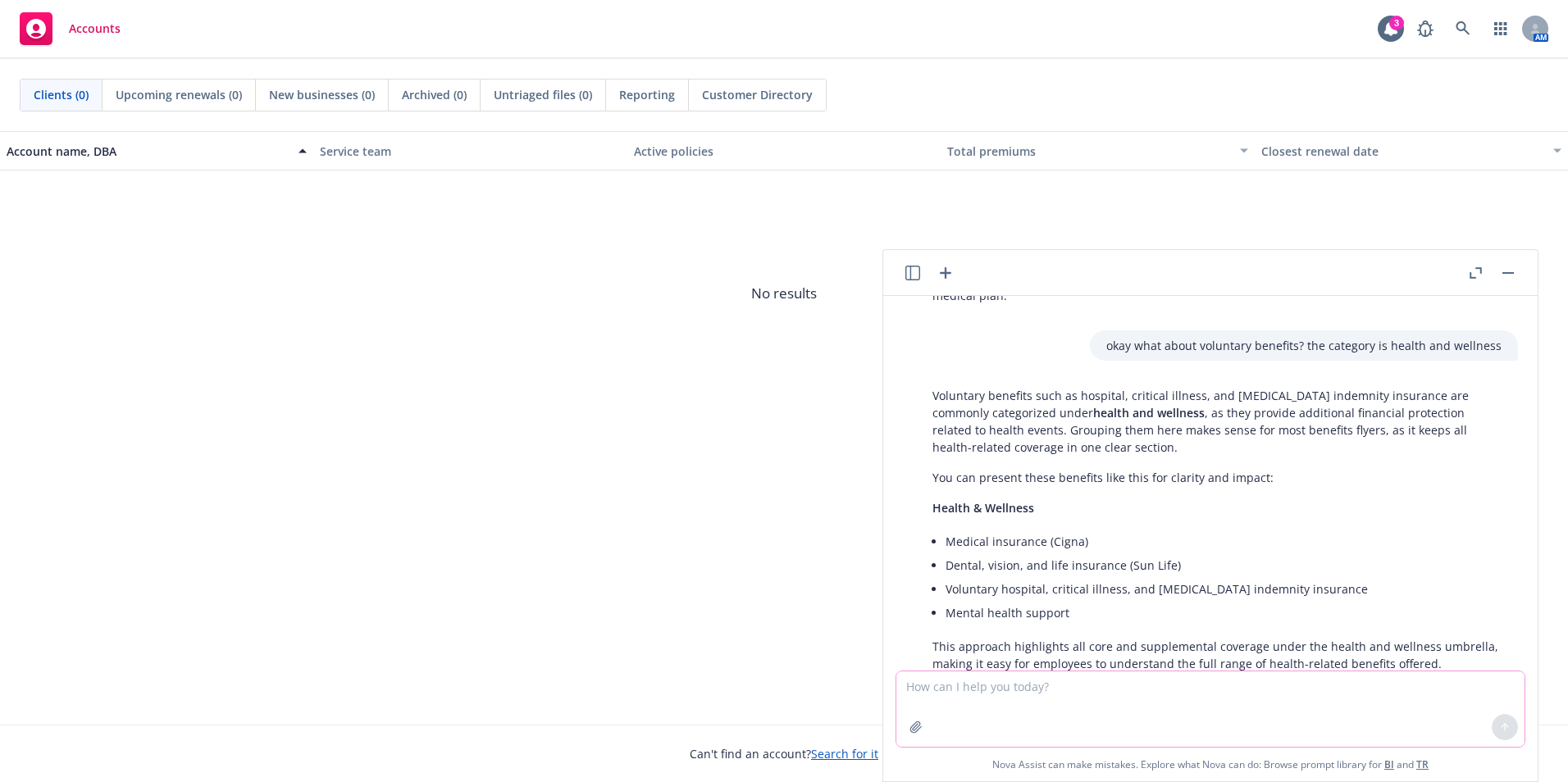
scroll to position [1954, 0]
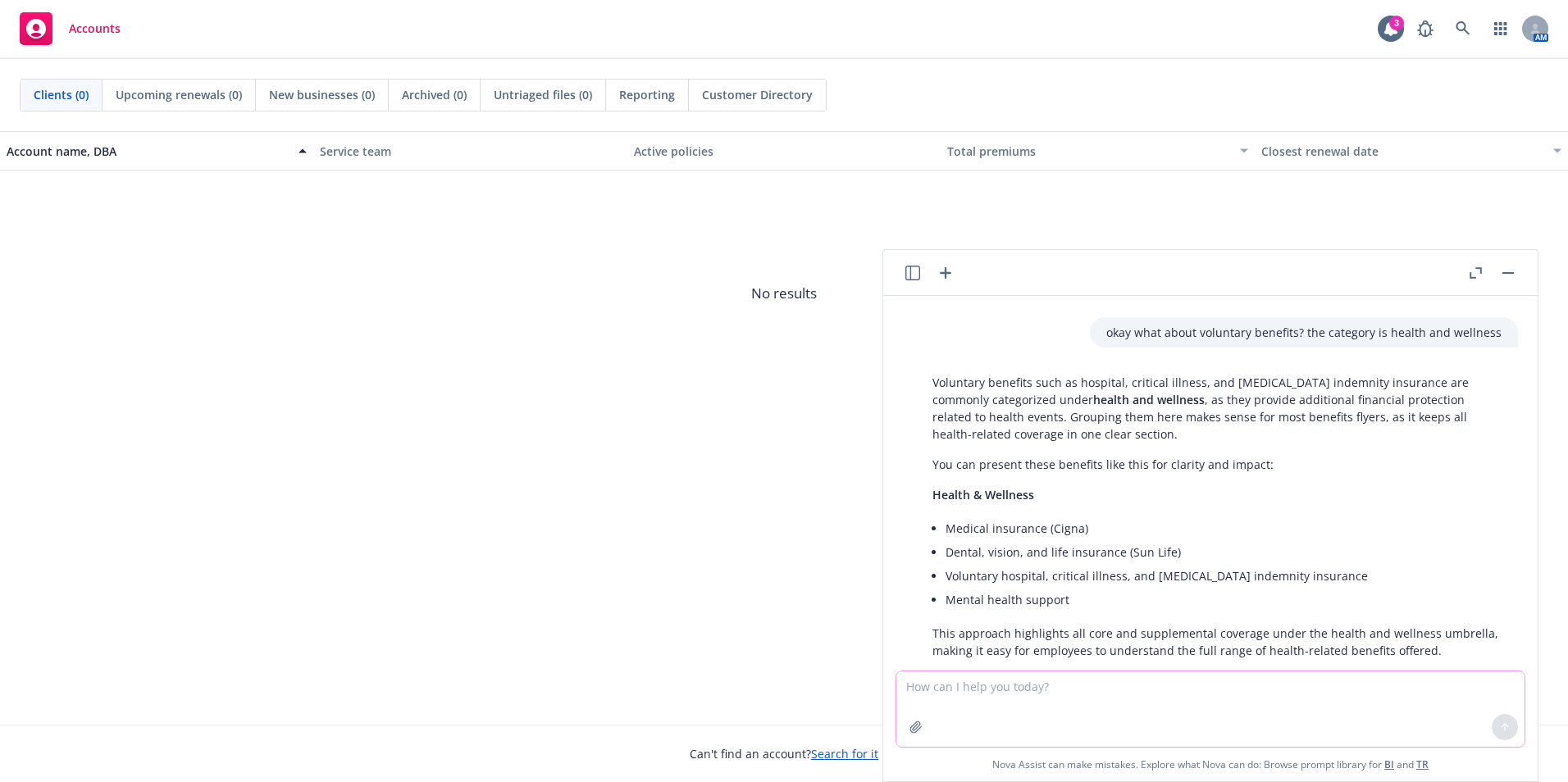
click at [988, 707] on textarea at bounding box center [1210, 709] width 628 height 75
click at [1289, 688] on textarea "okay so give me a better fescription these are two bullet points" at bounding box center [1210, 709] width 628 height 75
paste textarea "Comprehensive Medical, Dental & Vision insurance at no cost for employee covera…"
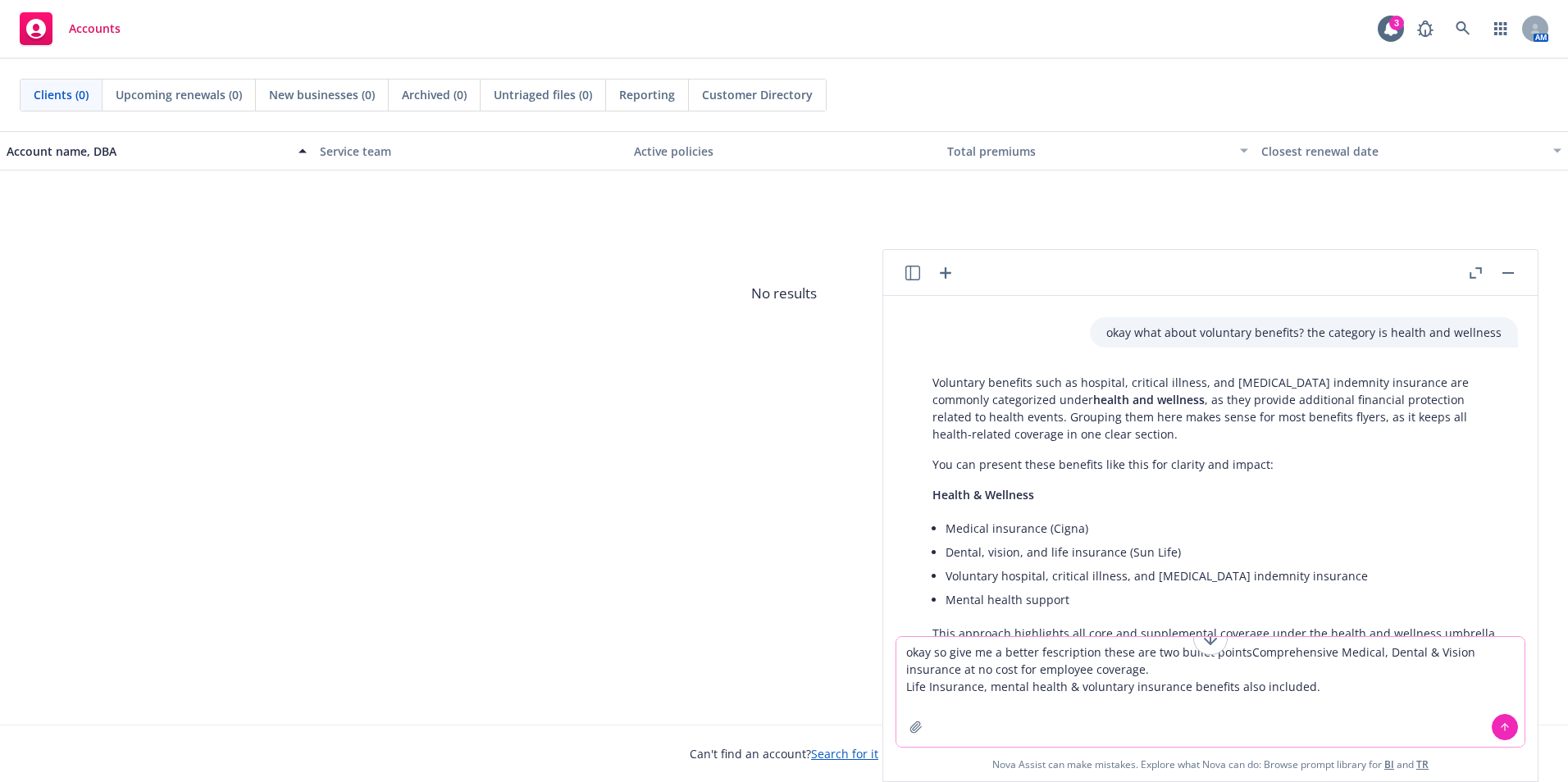
click at [1127, 679] on textarea "okay so give me a better fescription these are two bullet pointsComprehensive M…" at bounding box center [1210, 691] width 628 height 109
click at [1130, 668] on textarea "okay so give me a better fescription these are two bullet pointsComprehensive M…" at bounding box center [1210, 691] width 628 height 109
click at [1338, 647] on textarea "okay so give me a better fescription these are two bullet pointsComprehensive M…" at bounding box center [1210, 691] width 628 height 109
click at [1326, 651] on textarea "okay so give me a better fescription these are two bullet pointsComprehensive M…" at bounding box center [1210, 691] width 628 height 109
click at [905, 684] on textarea "okay so give me a better fescription these are two bullet pointsComprehensive- …" at bounding box center [1210, 691] width 628 height 109
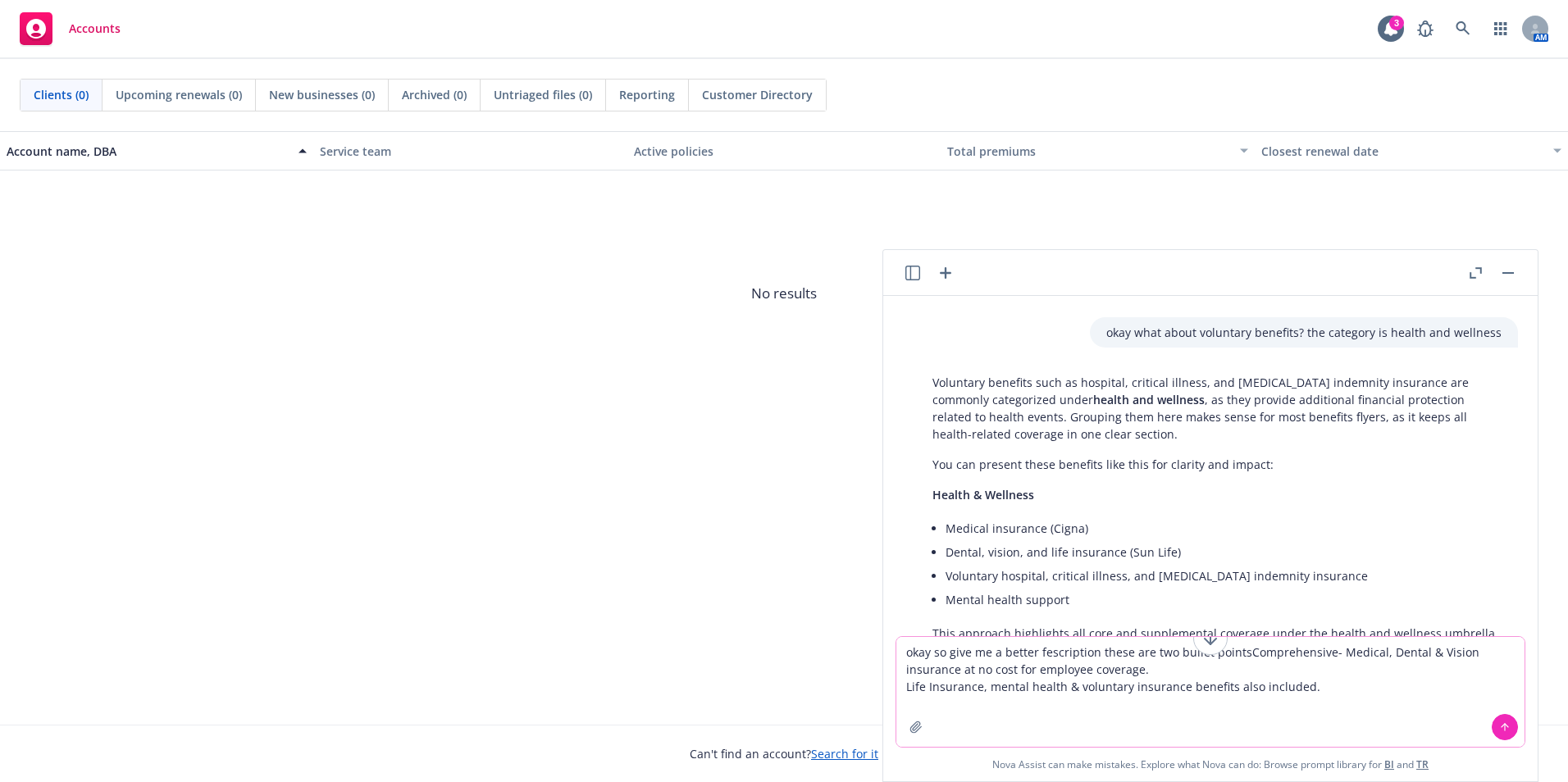
type textarea "okay so give me a better fescription these are two bullet pointsComprehensive- …"
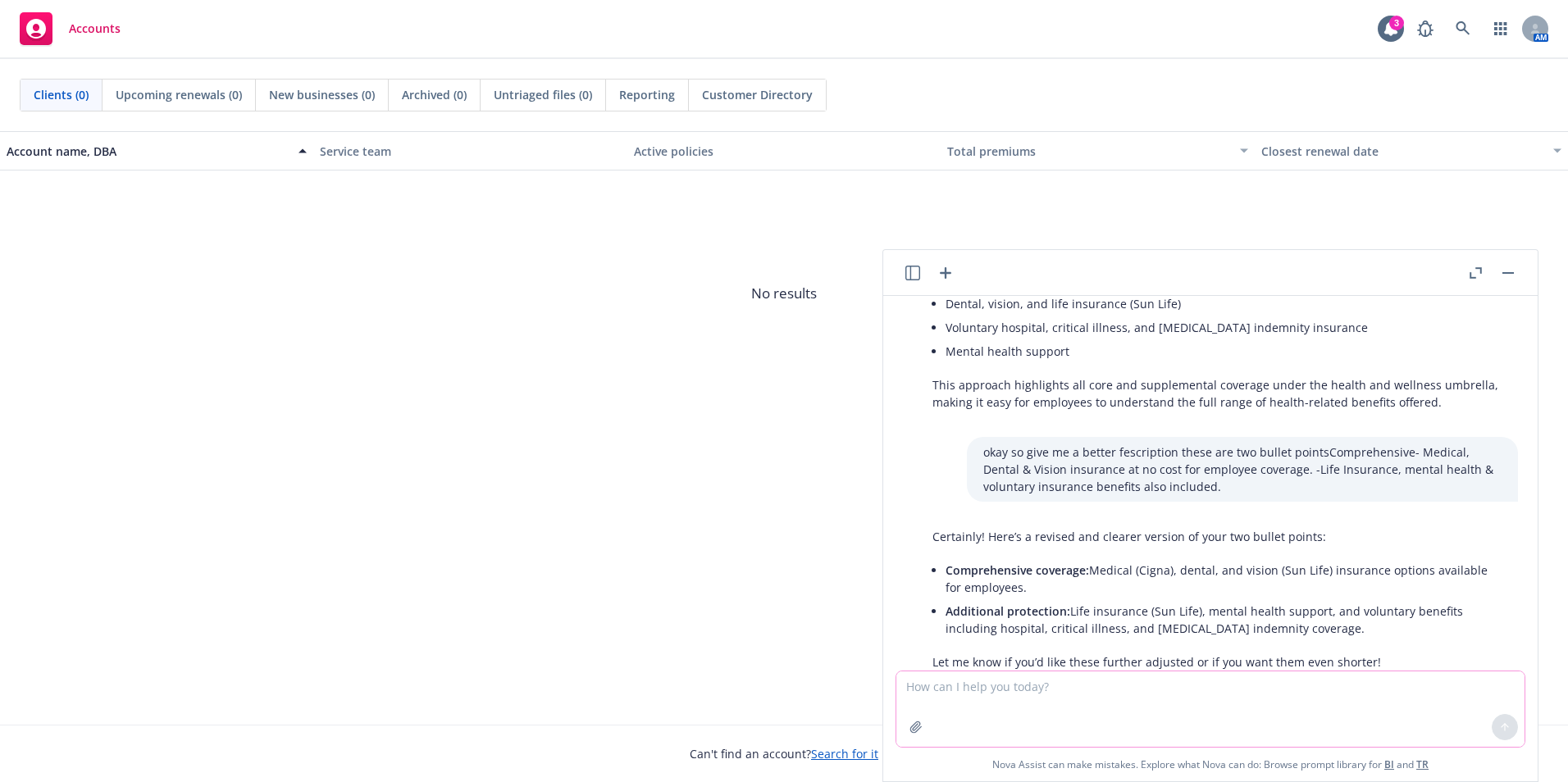
scroll to position [2213, 0]
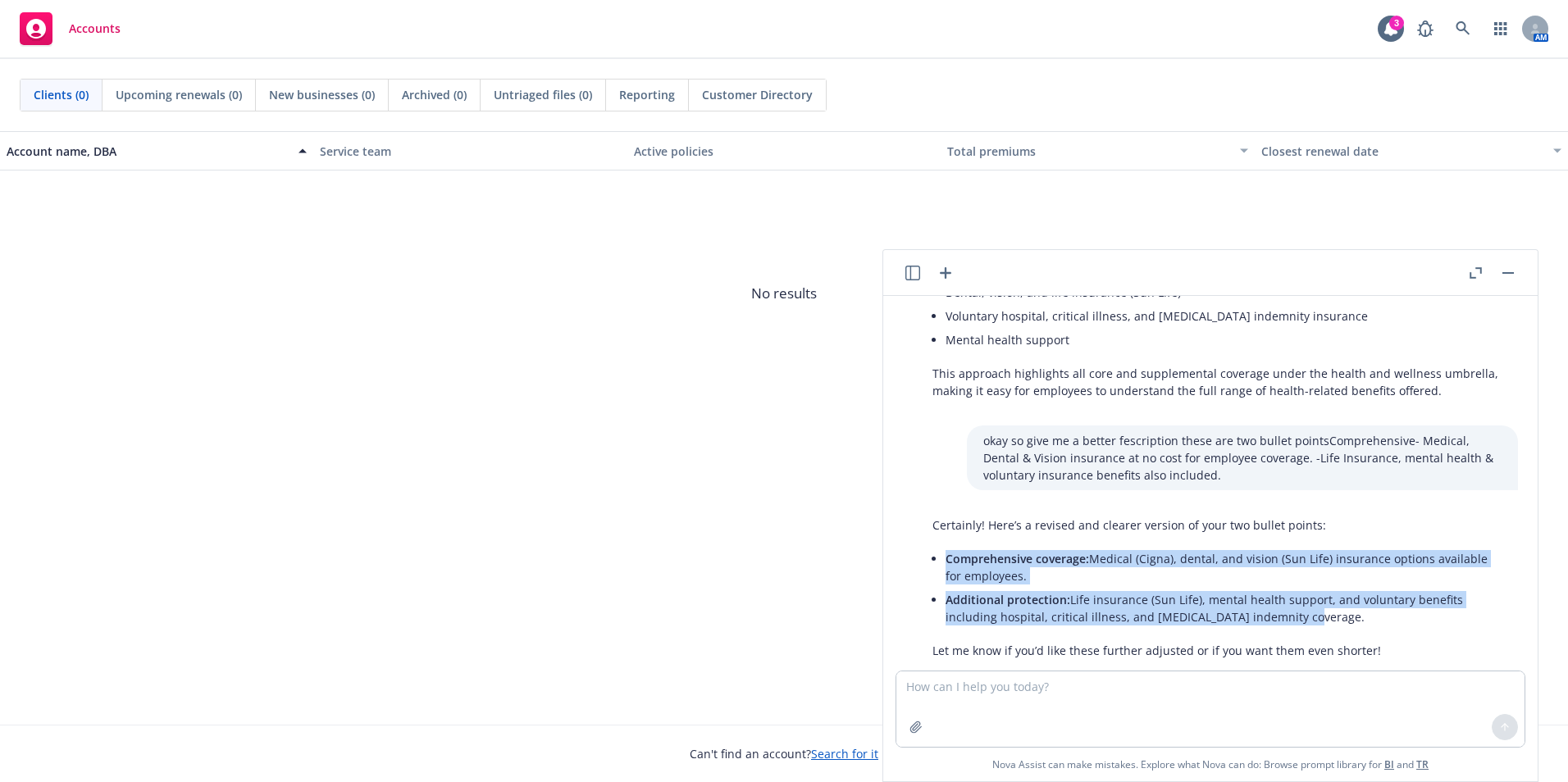
drag, startPoint x: 1304, startPoint y: 584, endPoint x: 944, endPoint y: 520, distance: 365.6
click at [944, 520] on div "Certainly! Here’s a revised and clearer version of your two bullet points: Comp…" at bounding box center [1216, 588] width 601 height 155
drag, startPoint x: 944, startPoint y: 520, endPoint x: 962, endPoint y: 526, distance: 19.0
copy ul "Comprehensive coverage: Medical (Cigna), dental, and vision (Sun Life) insuranc…"
click at [1193, 718] on textarea at bounding box center [1210, 709] width 628 height 75
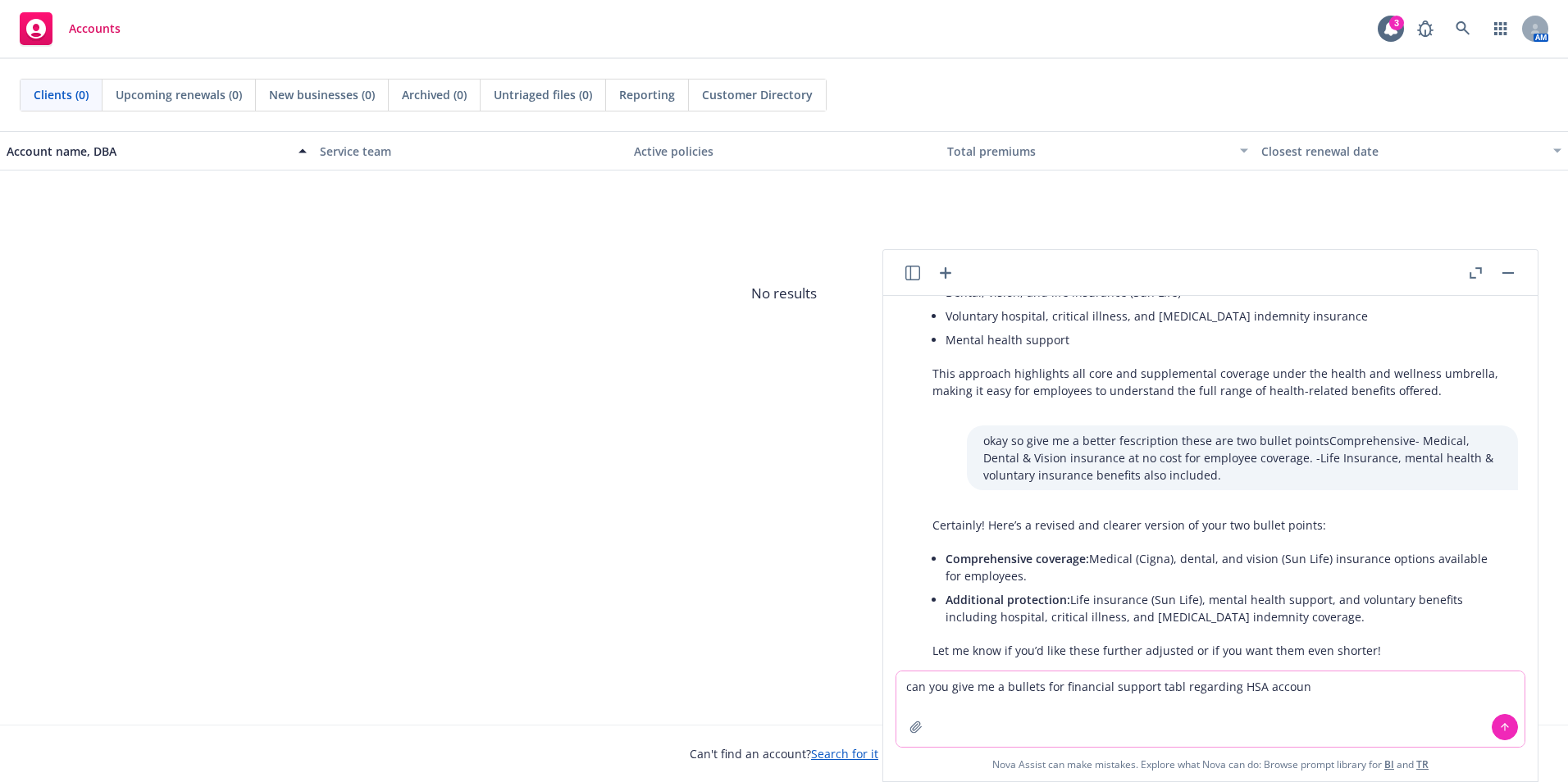
type textarea "can you give me a bullets for financial support tabl regarding HSA account"
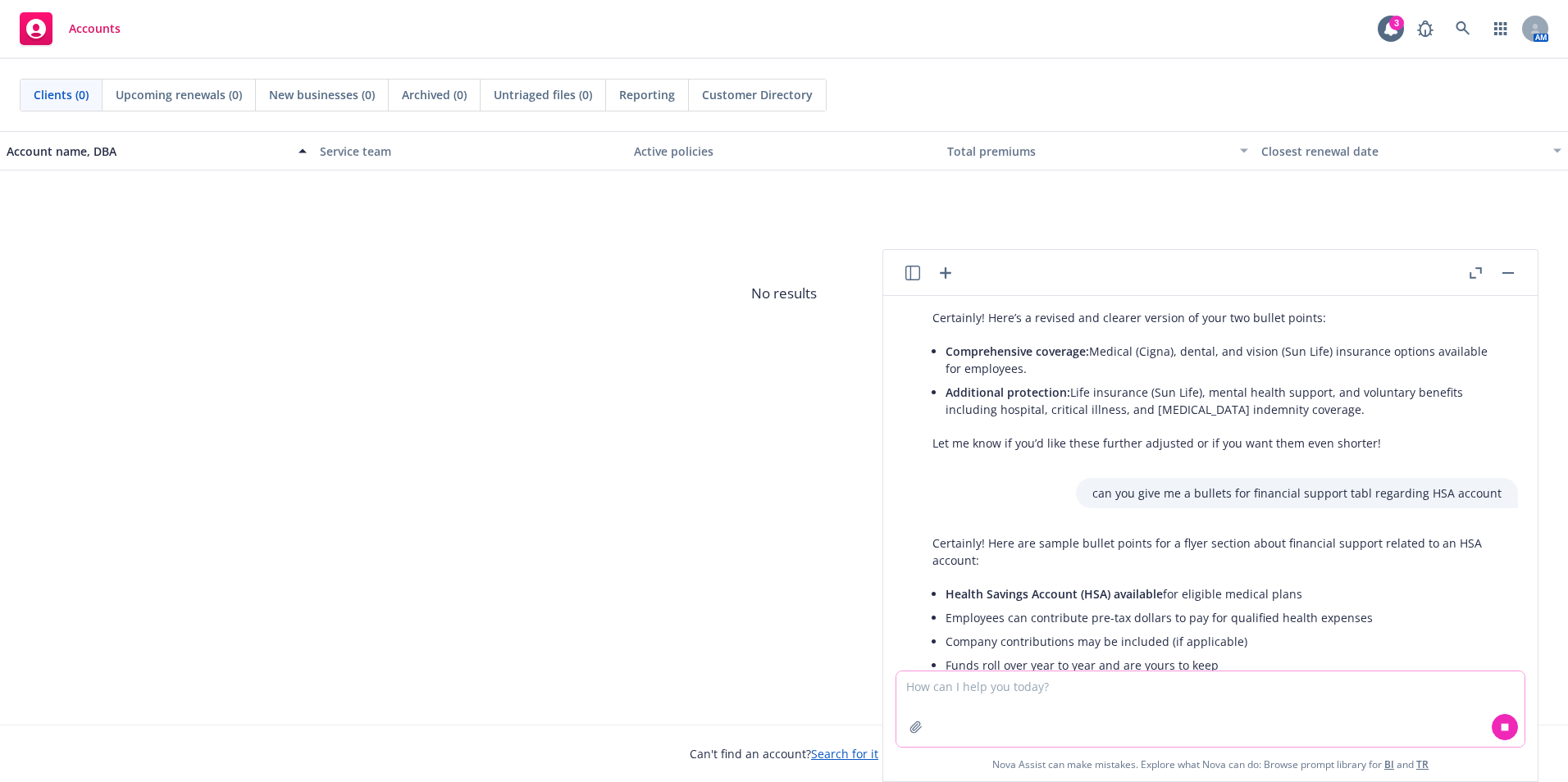
scroll to position [2492, 0]
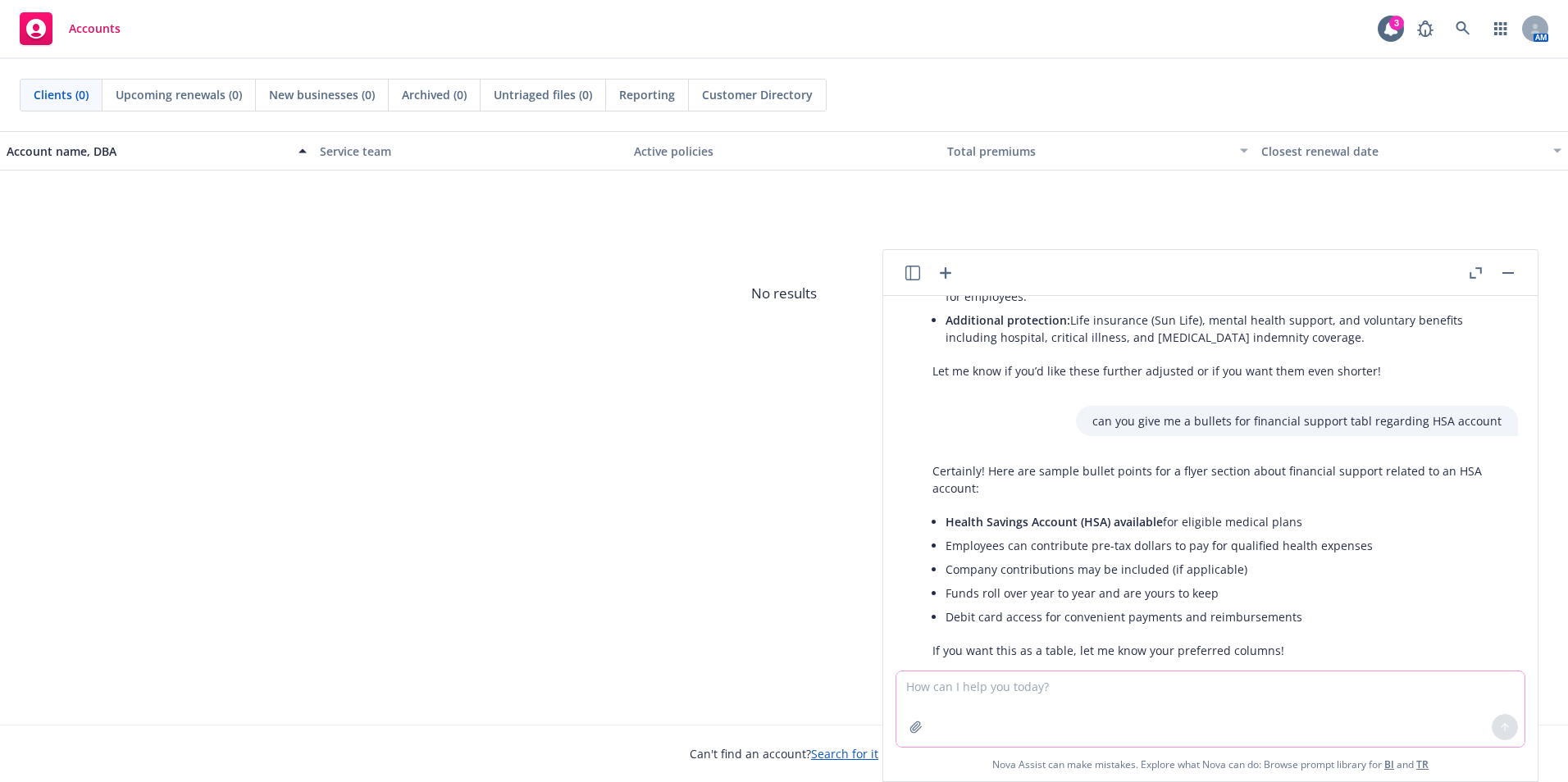
click at [1006, 702] on textarea at bounding box center [1210, 709] width 628 height 75
type textarea "heres an examp[le of bullets for this tab"
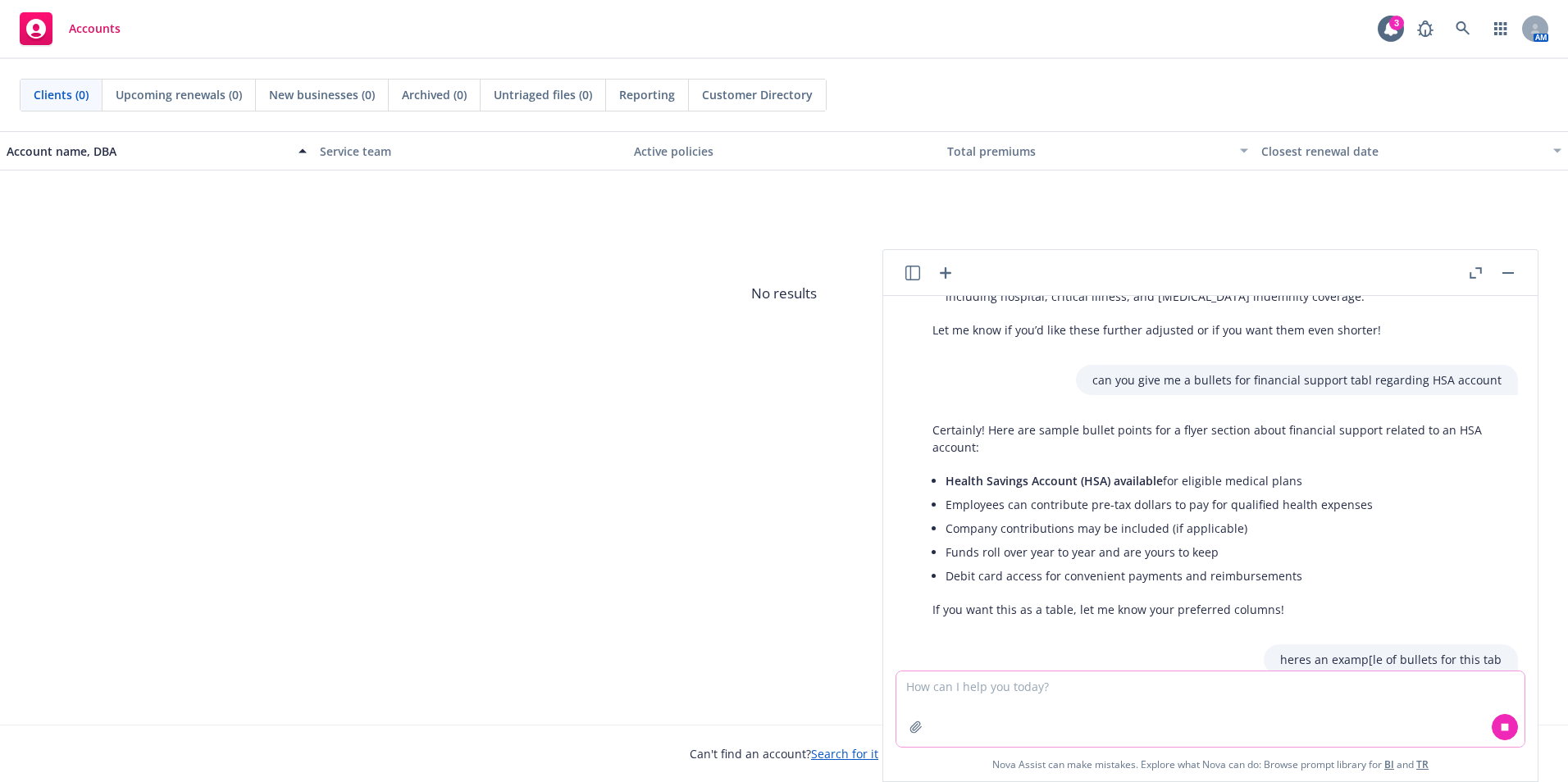
scroll to position [2568, 0]
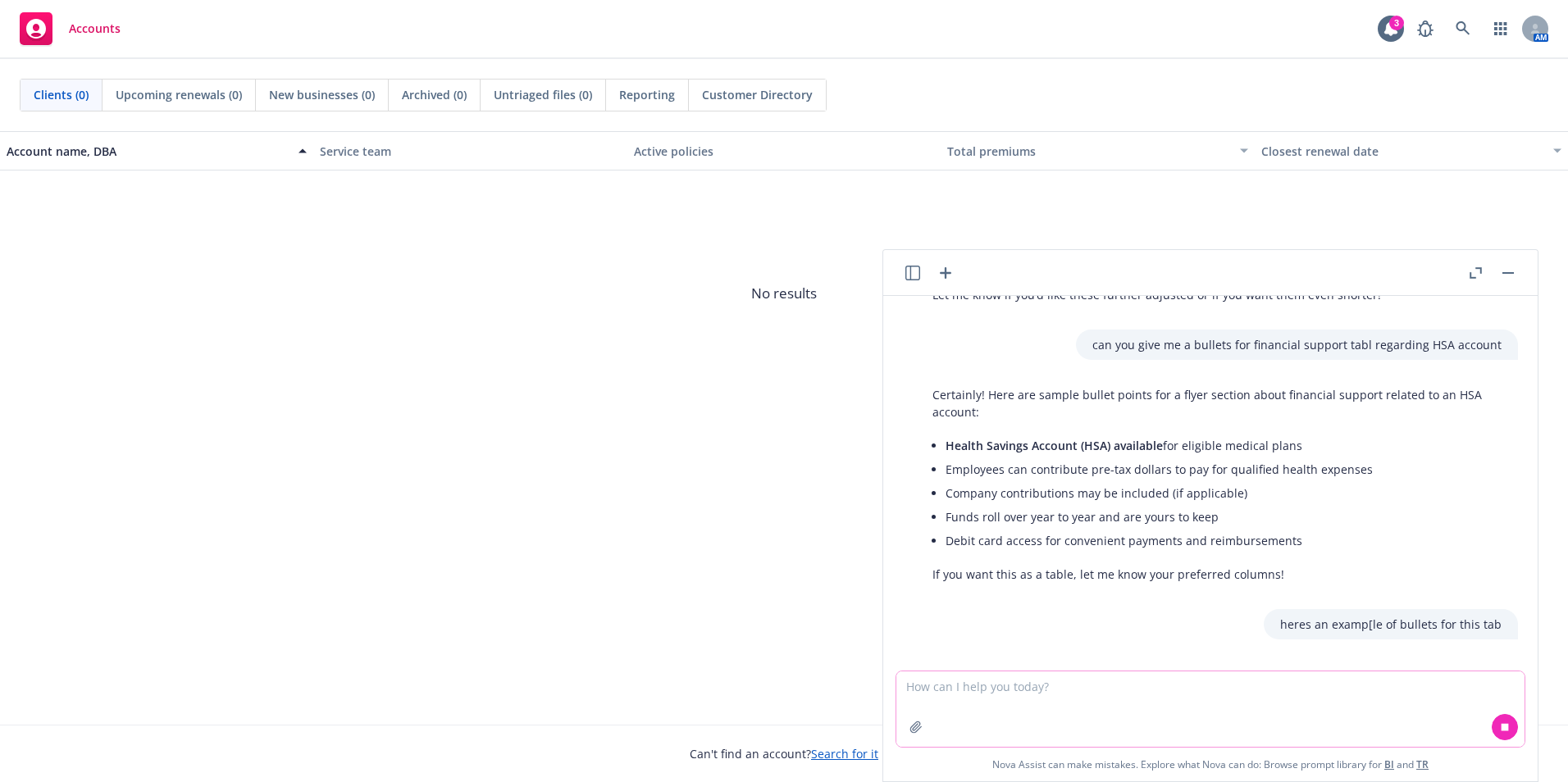
paste textarea "Support for long-term savings goals with a comprehensive plan for retirement Su…"
type textarea "Support for long-term savings goals with a comprehensive plan for retirement Su…"
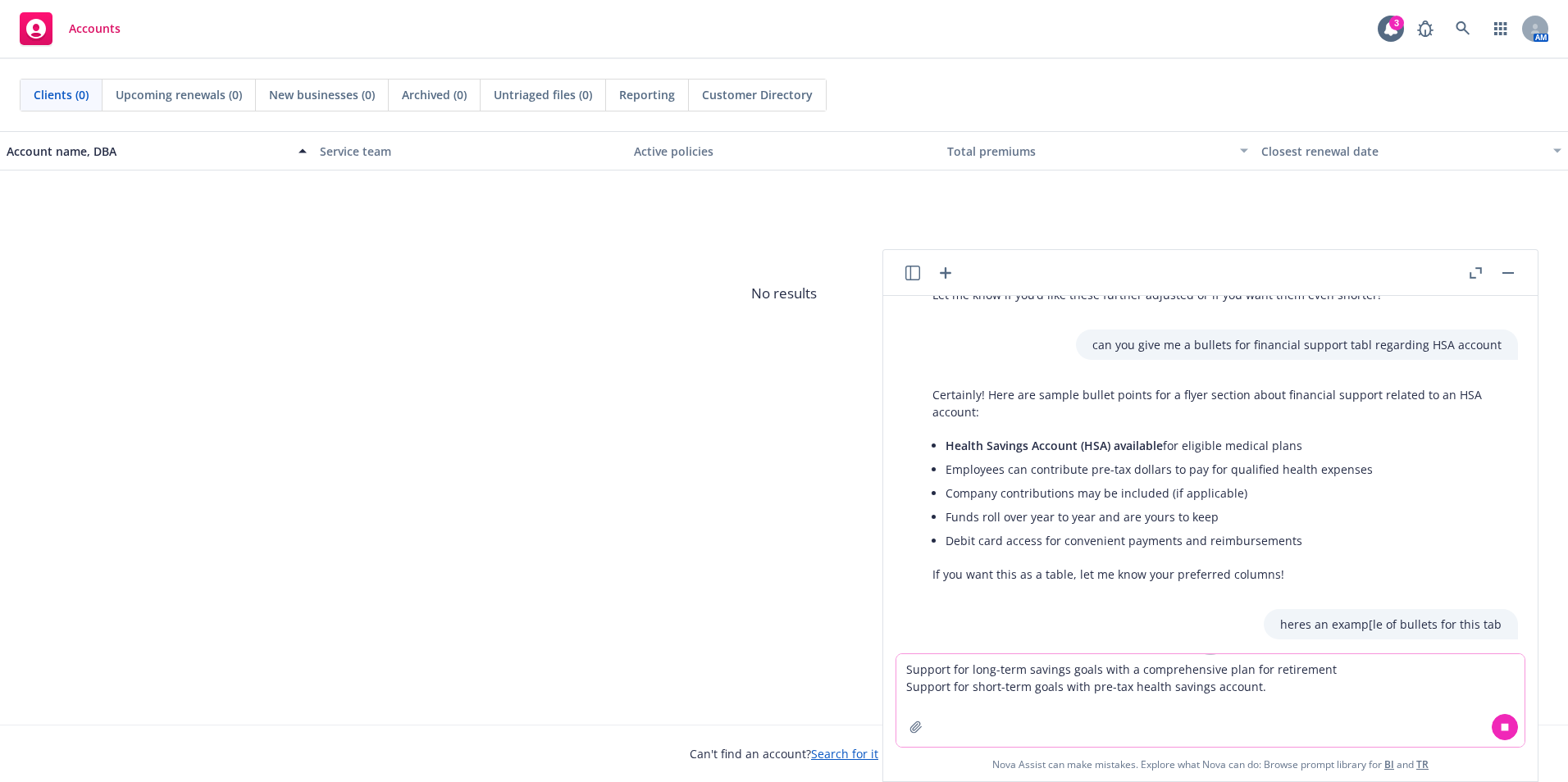
click at [1365, 708] on textarea "Support for long-term savings goals with a comprehensive plan for retirement Su…" at bounding box center [1210, 701] width 628 height 92
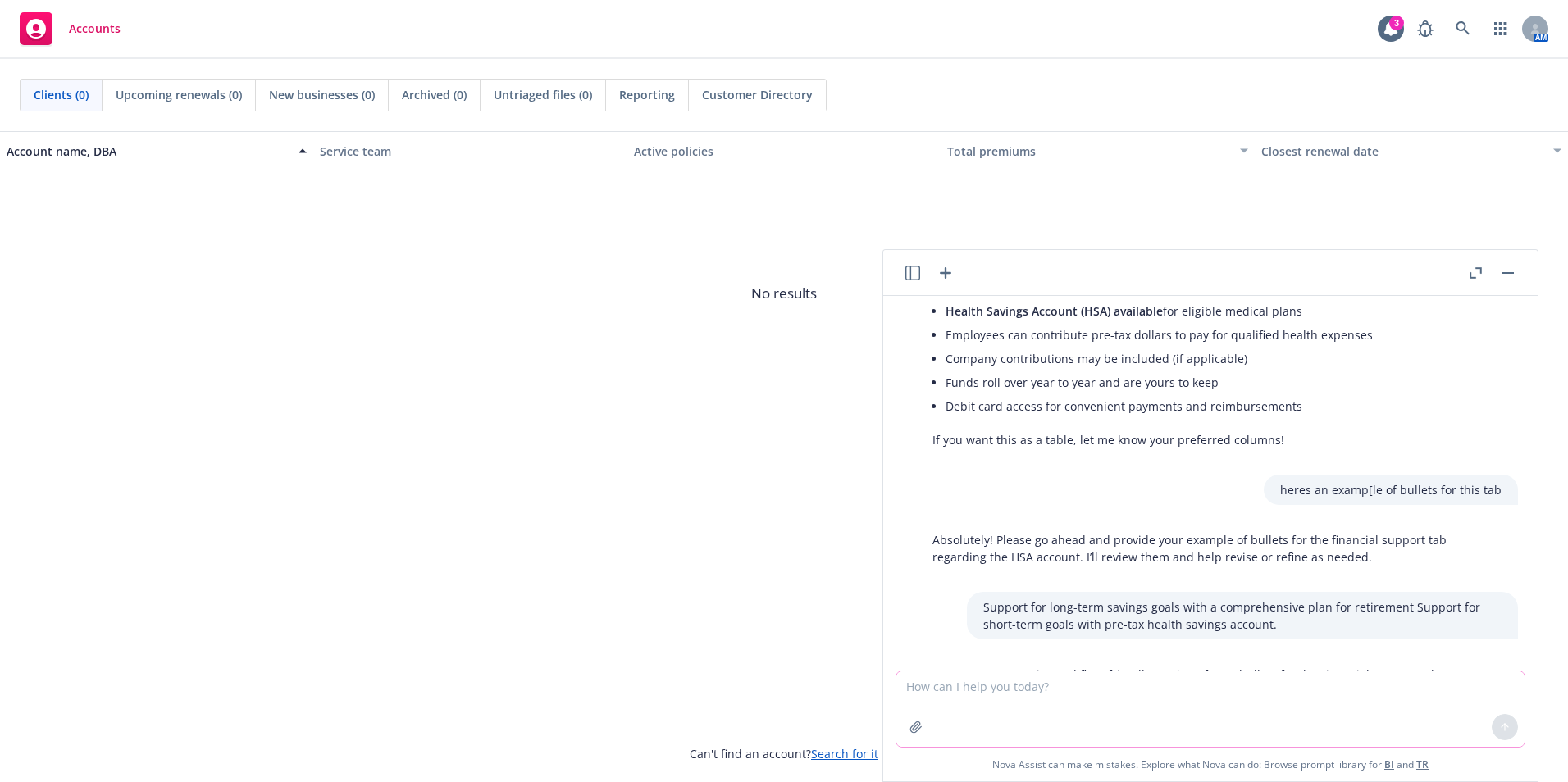
scroll to position [2788, 0]
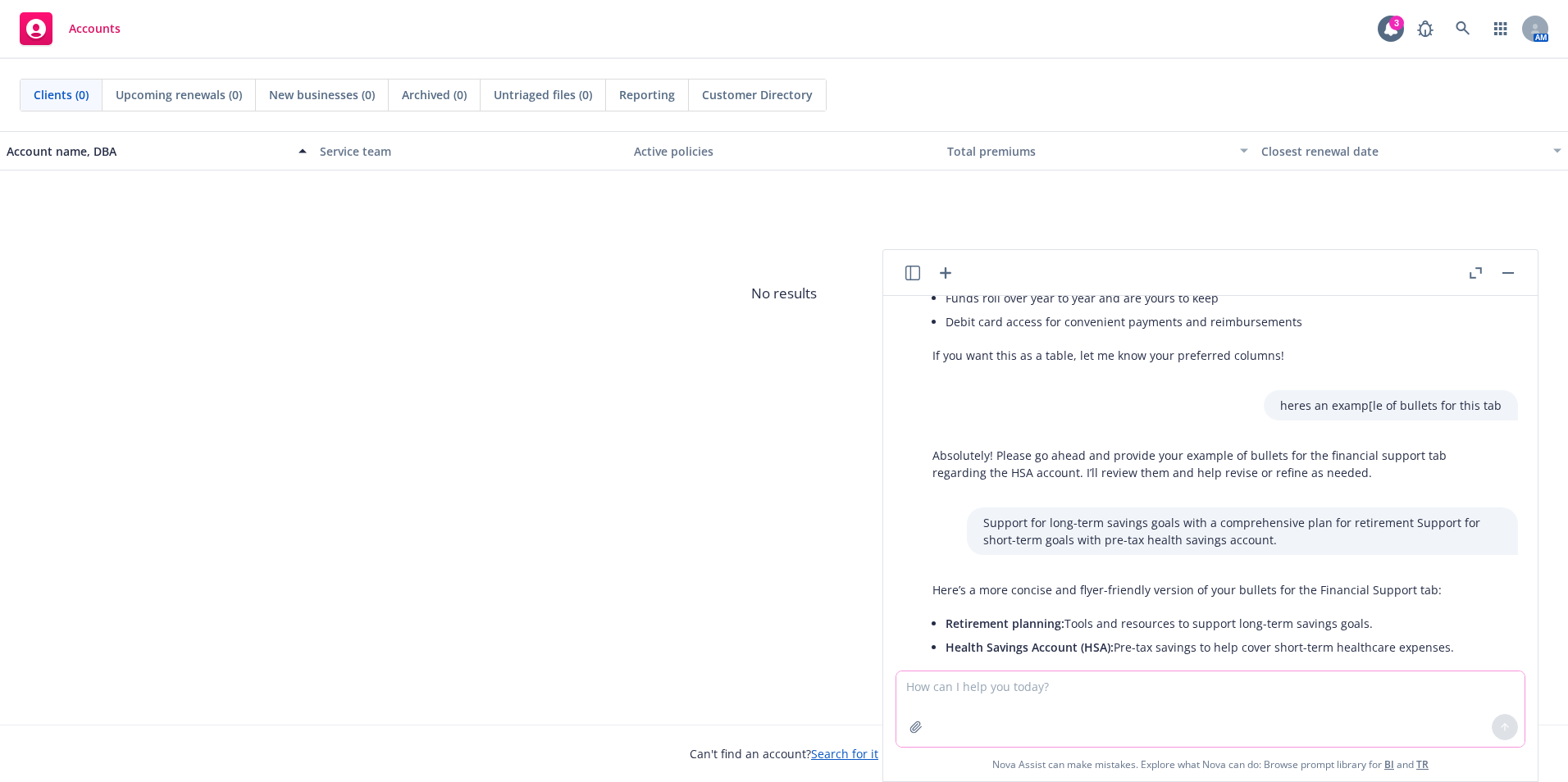
click at [1148, 698] on textarea at bounding box center [1210, 709] width 628 height 75
click at [1128, 701] on textarea at bounding box center [1210, 709] width 628 height 75
click at [988, 675] on textarea at bounding box center [1210, 709] width 628 height 75
type textarea "more options"
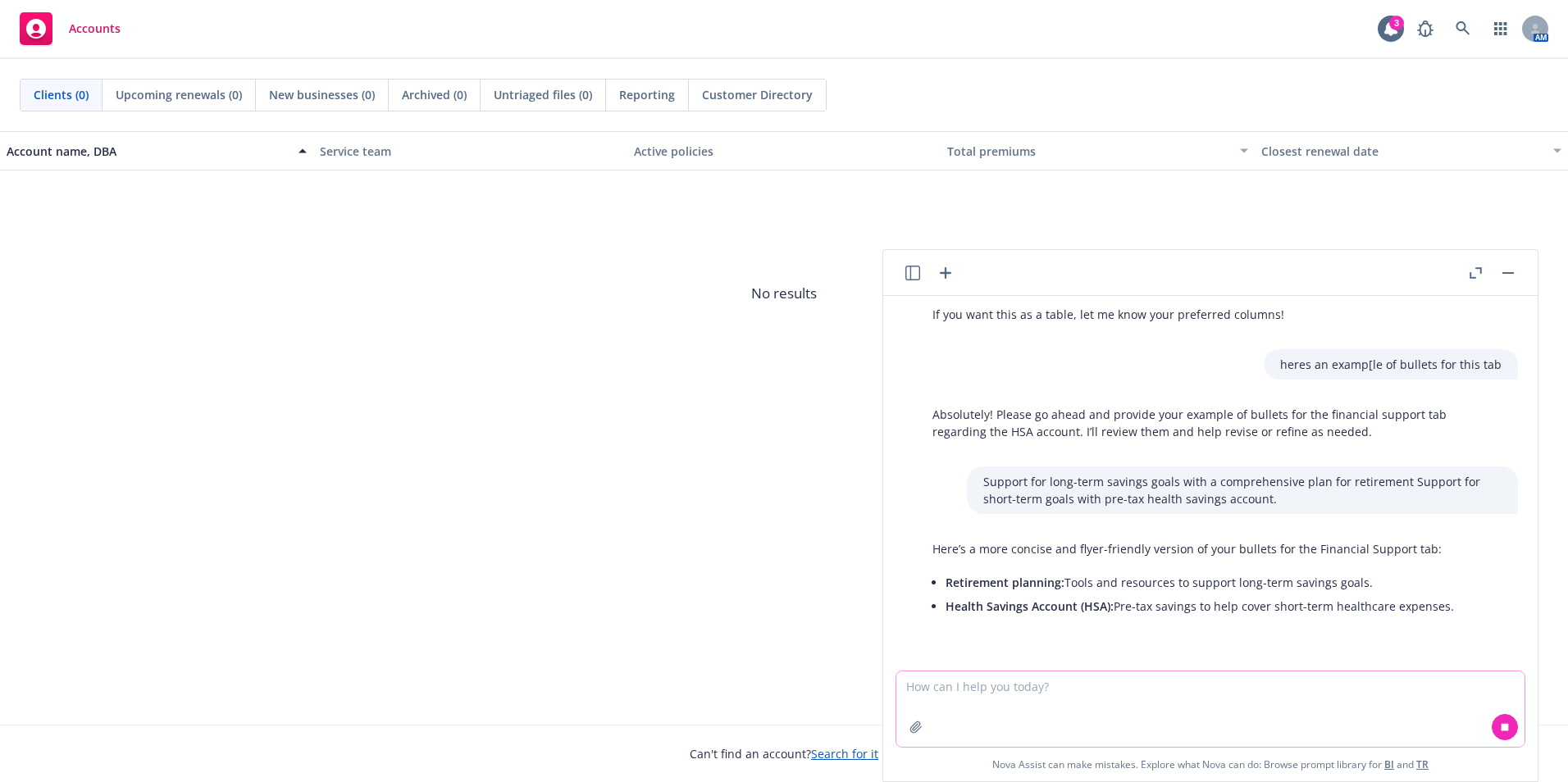
scroll to position [2864, 0]
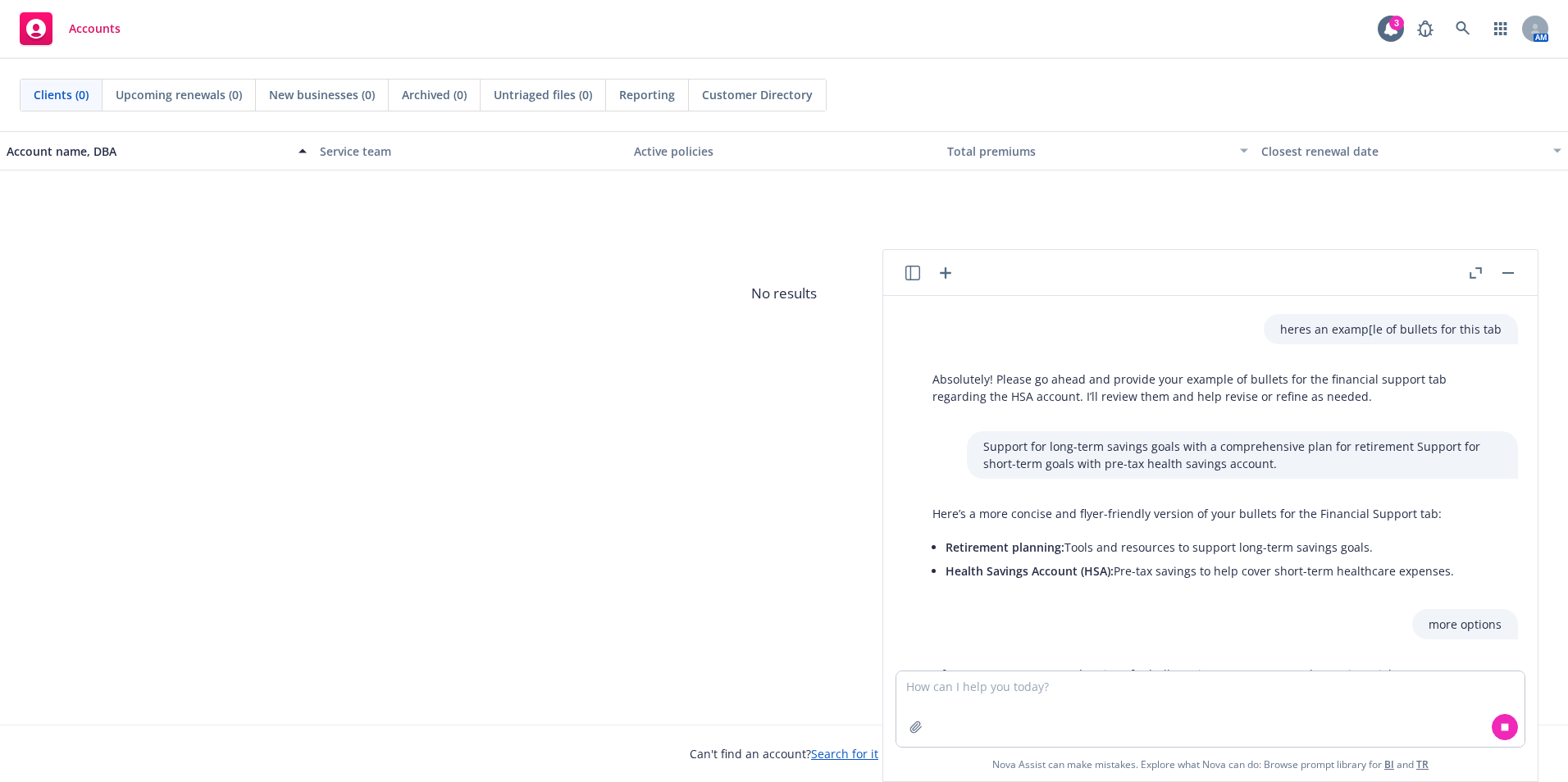
click at [136, 490] on div "Account name, DBA Service team Active policies Total premiums Closest renewal d…" at bounding box center [784, 428] width 1568 height 593
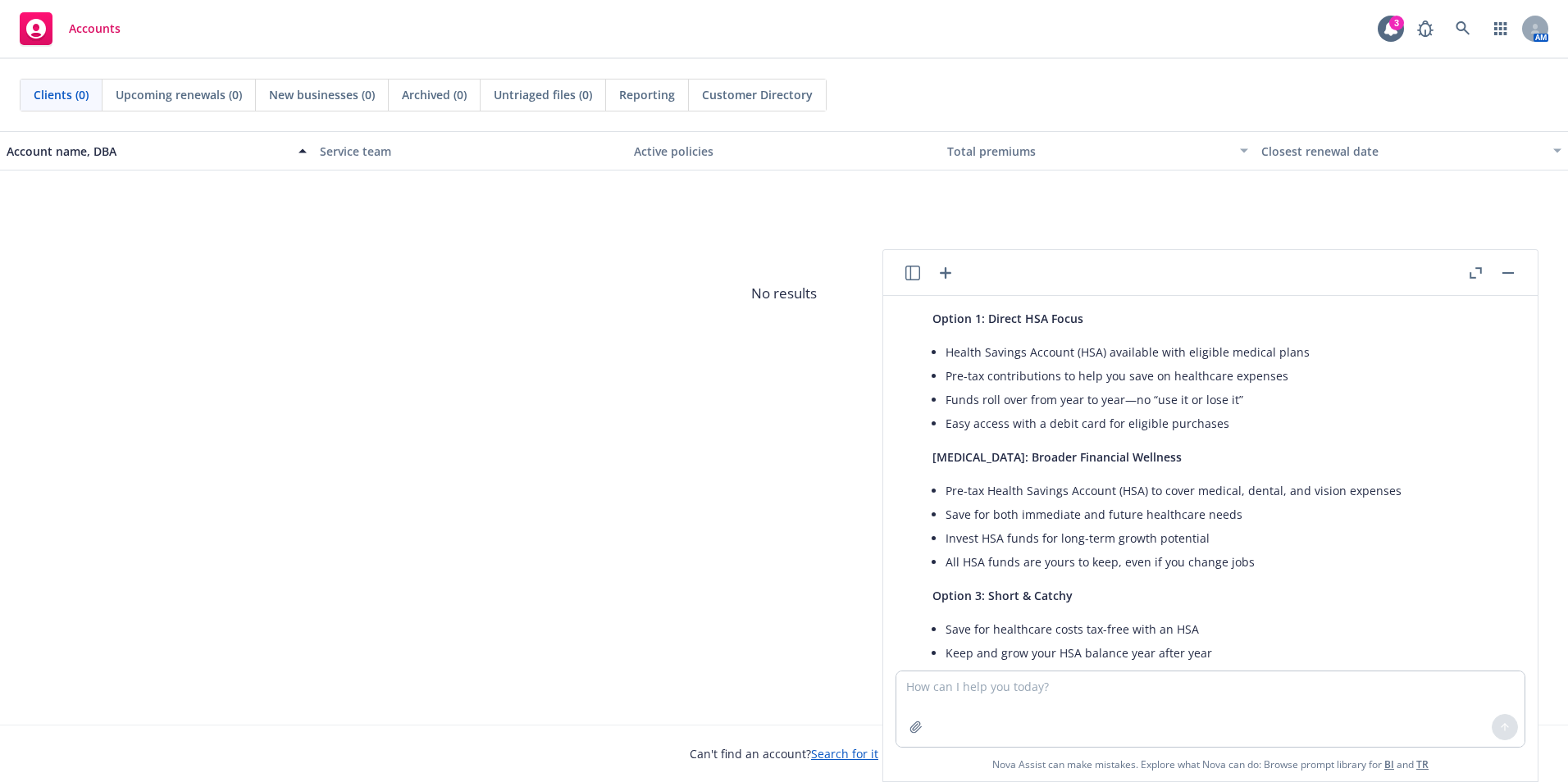
scroll to position [3239, 0]
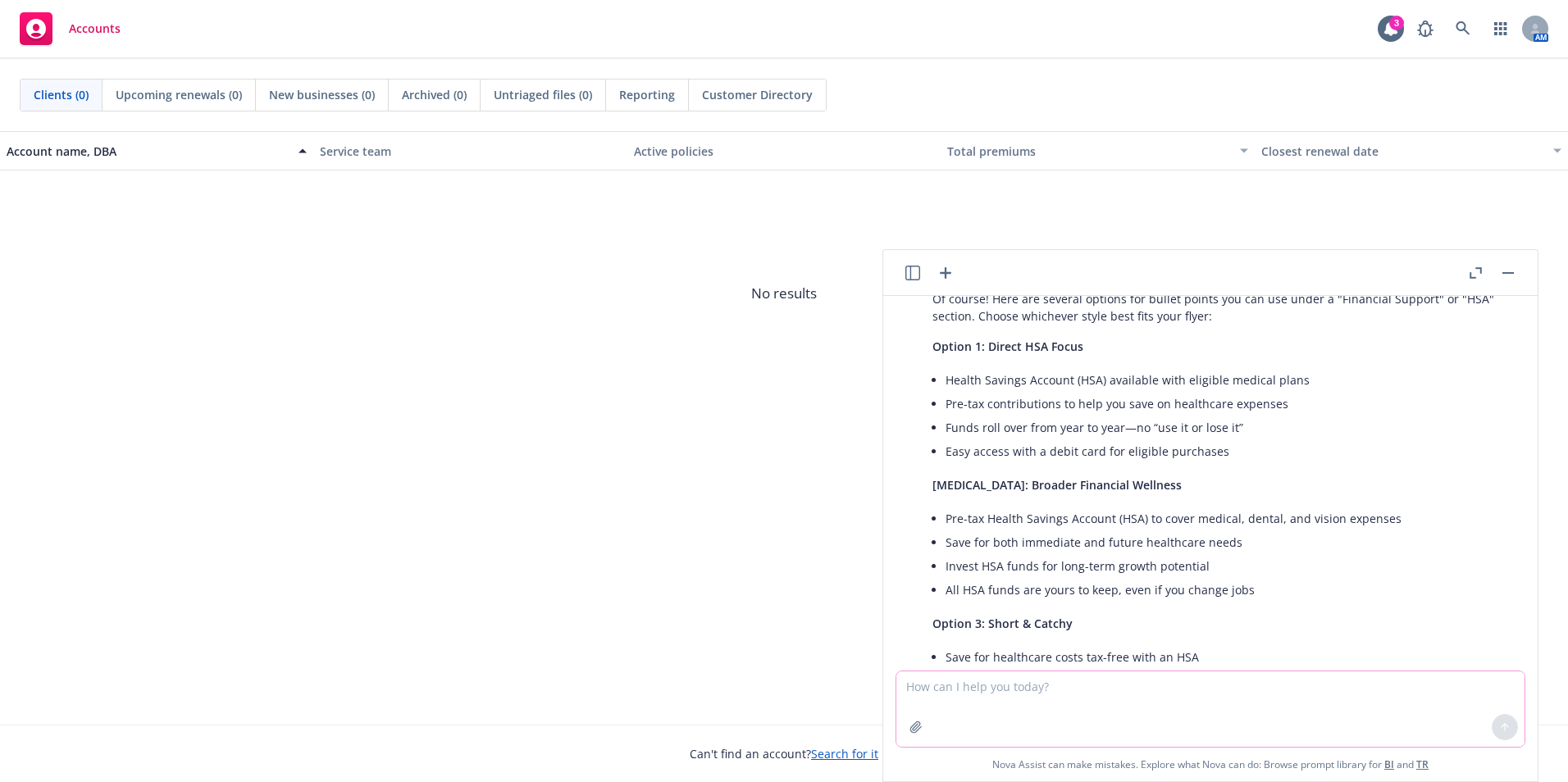
click at [1040, 728] on textarea at bounding box center [1210, 709] width 628 height 75
type textarea "this is for a candiate fkyer"
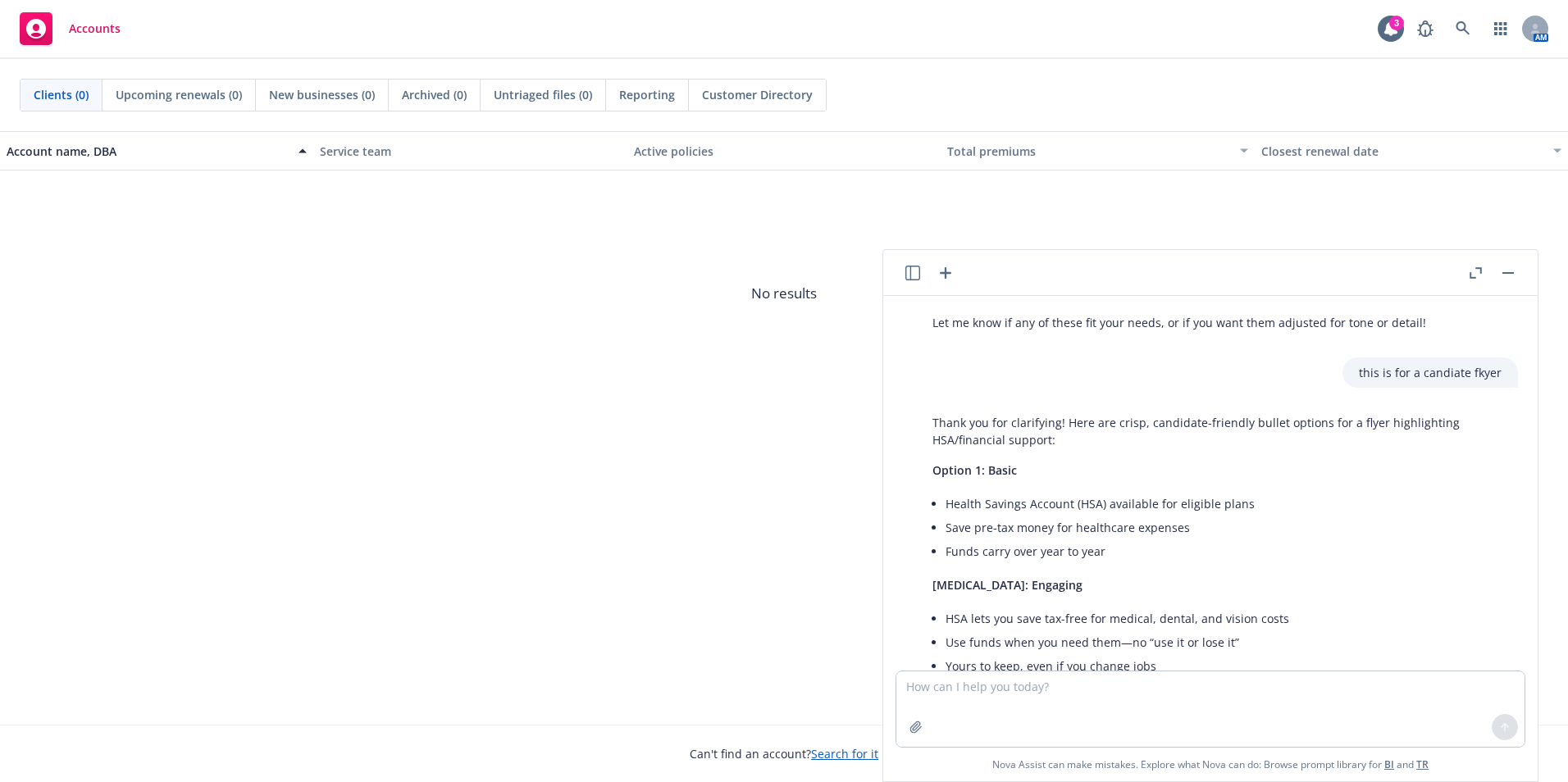
scroll to position [4059, 0]
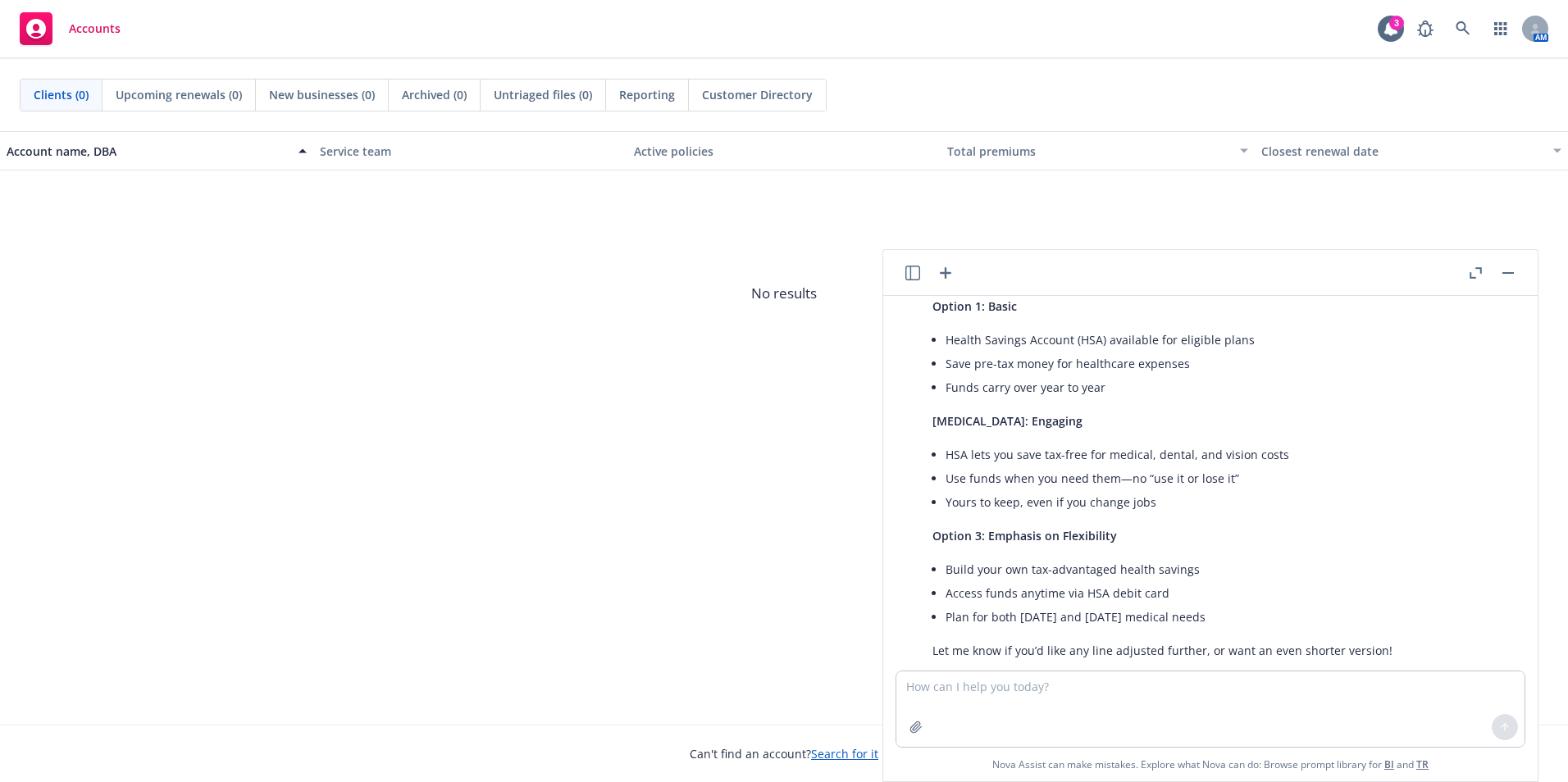
drag, startPoint x: 1241, startPoint y: 576, endPoint x: 946, endPoint y: 532, distance: 298.3
click at [946, 558] on ul "Build your own tax-advantaged health savings Access funds anytime via HSA debit…" at bounding box center [1223, 593] width 556 height 71
drag, startPoint x: 946, startPoint y: 532, endPoint x: 986, endPoint y: 542, distance: 41.2
click at [979, 581] on li "Access funds anytime via HSA debit card" at bounding box center [1223, 593] width 556 height 24
drag, startPoint x: 1167, startPoint y: 560, endPoint x: 945, endPoint y: 530, distance: 224.0
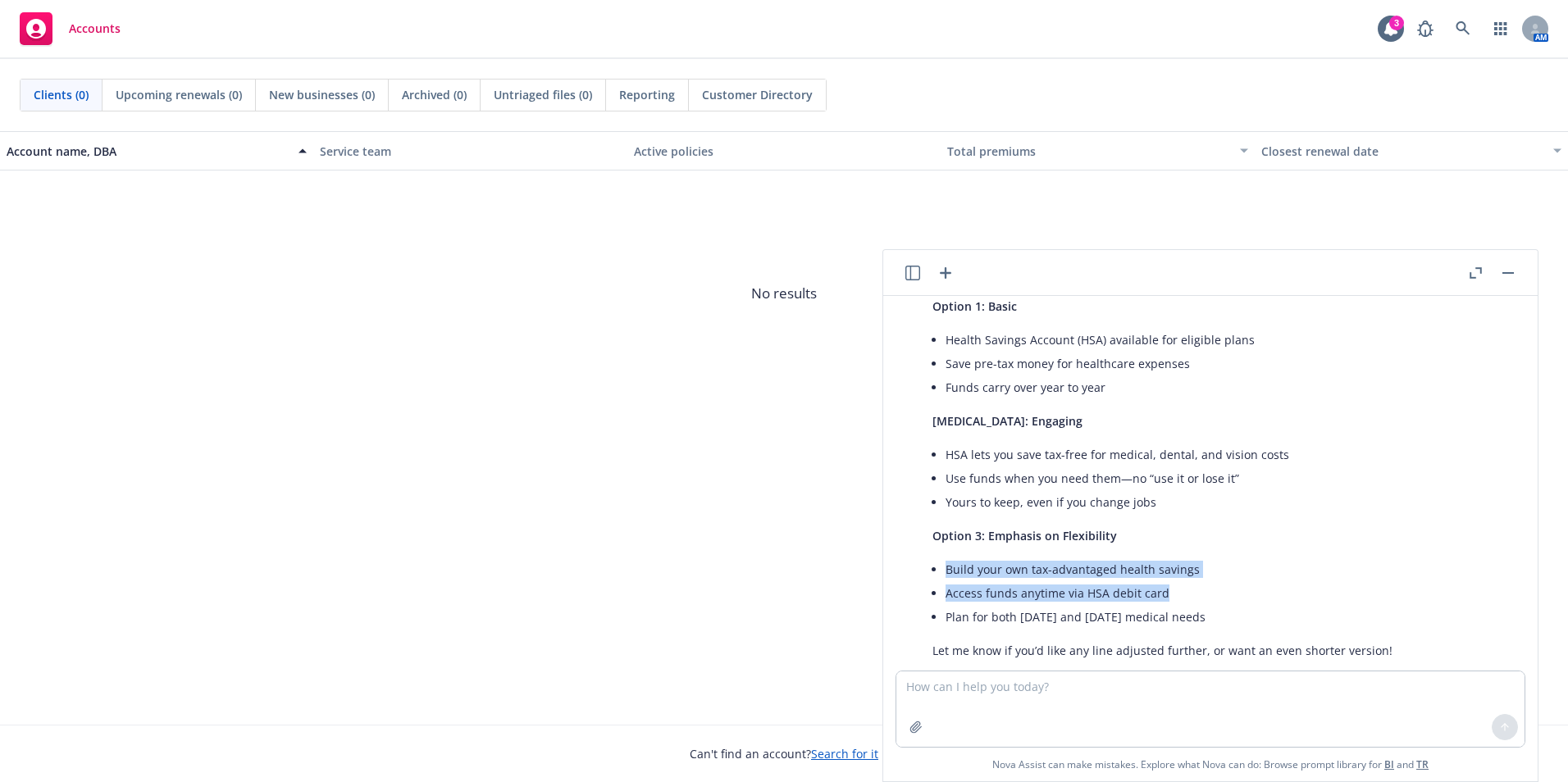
click at [945, 558] on ul "Build your own tax-advantaged health savings Access funds anytime via HSA debit…" at bounding box center [1223, 593] width 556 height 71
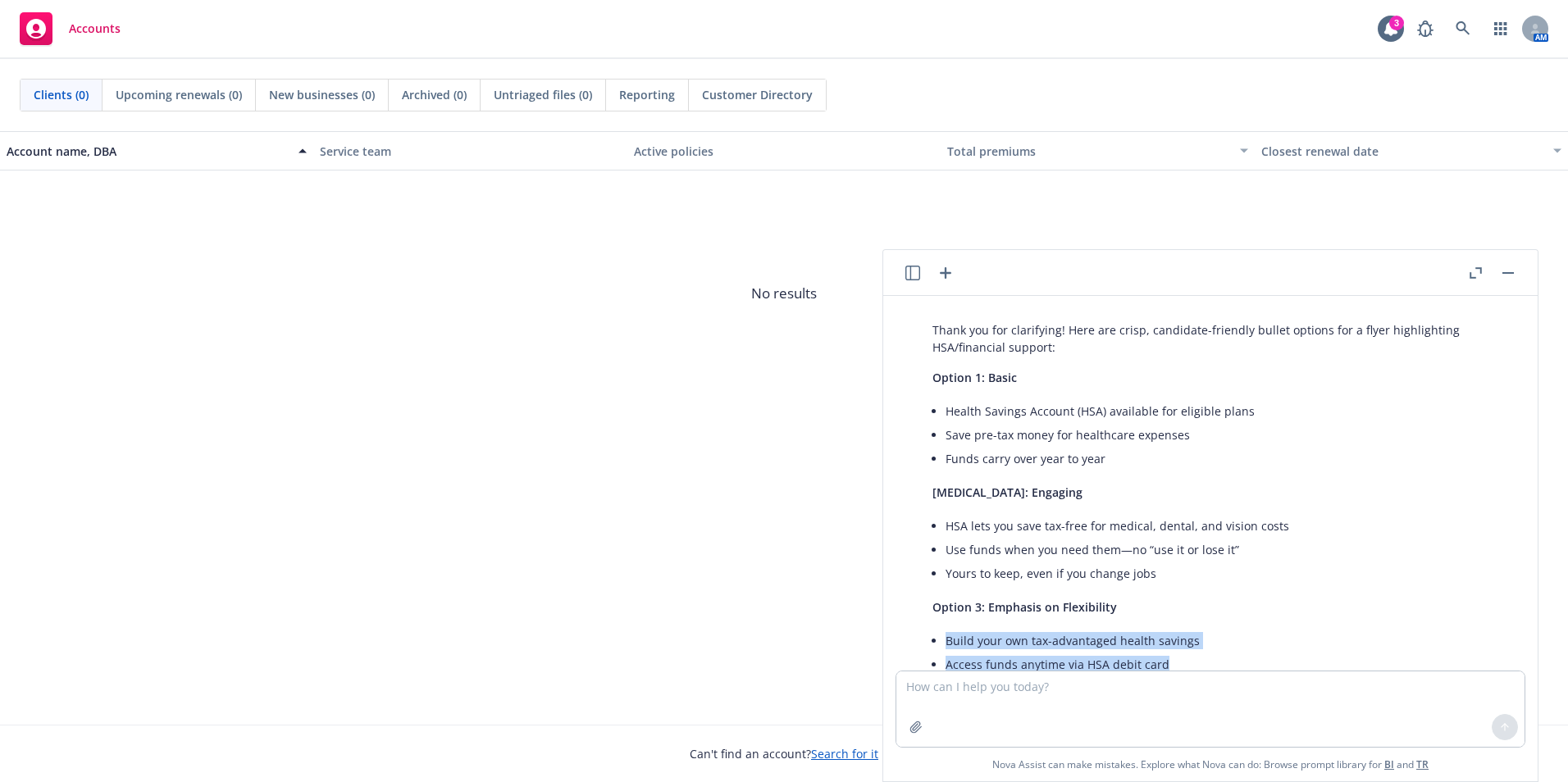
scroll to position [3813, 0]
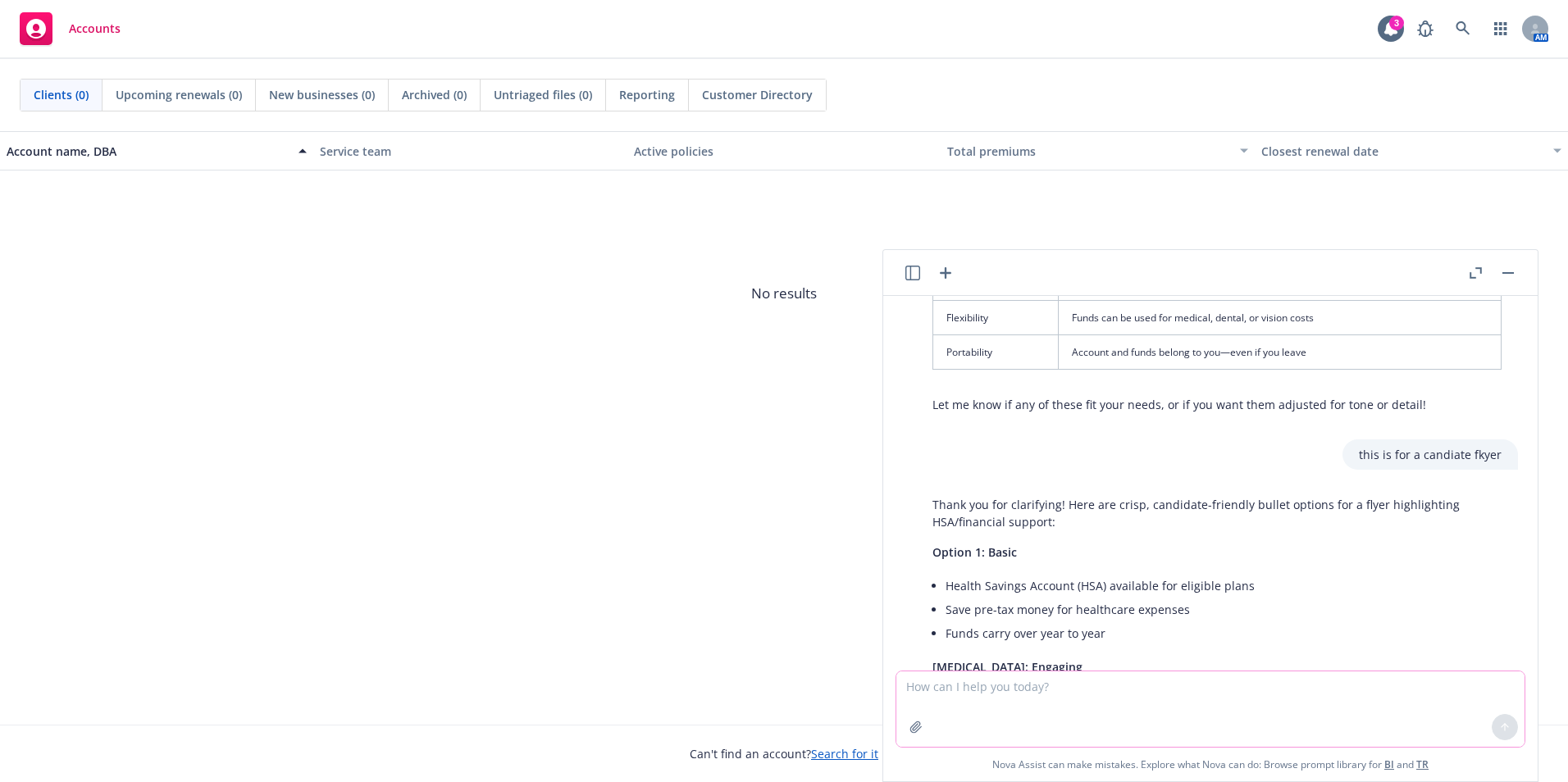
click at [1094, 692] on textarea at bounding box center [1210, 709] width 628 height 75
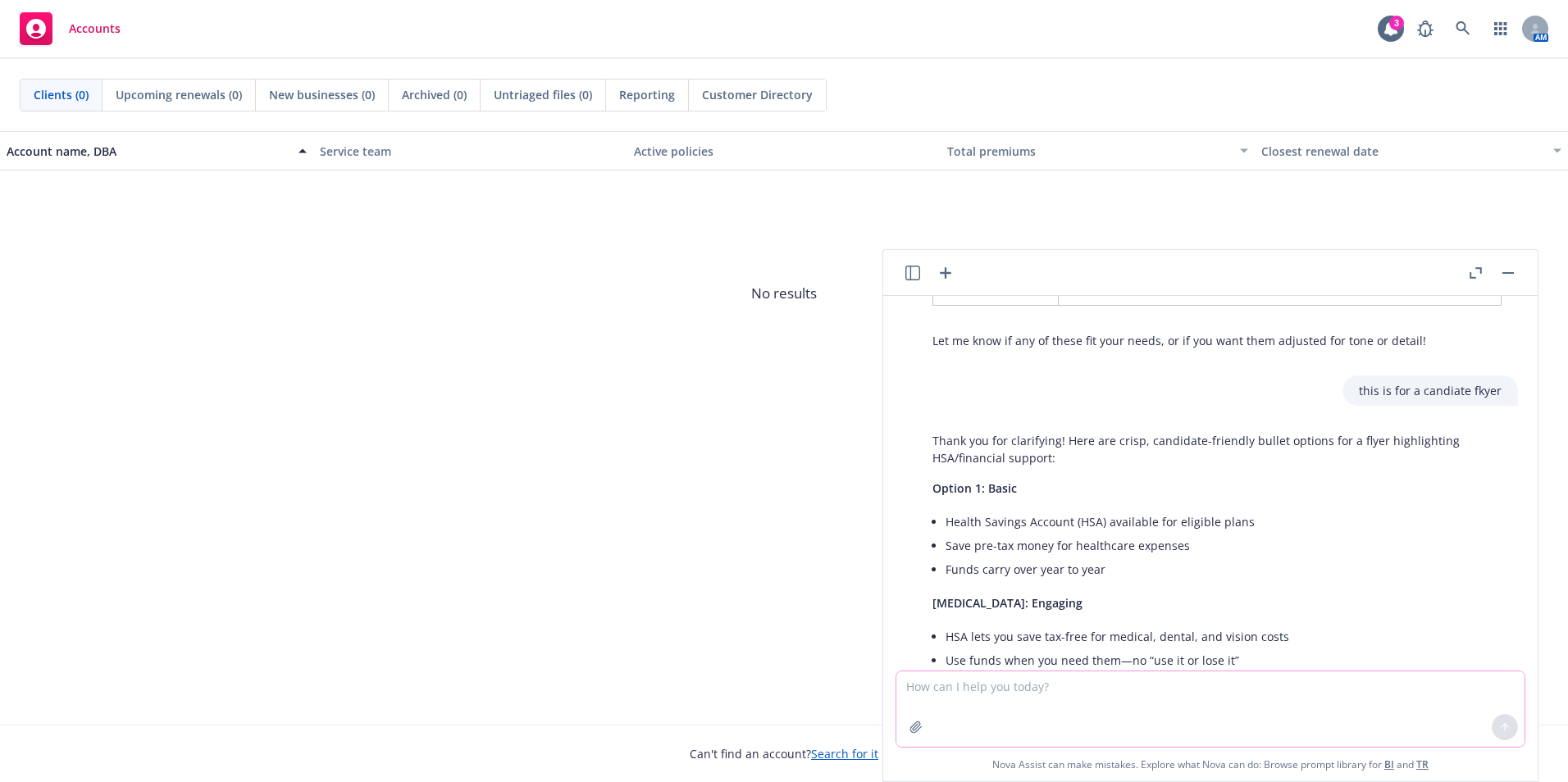
scroll to position [4059, 0]
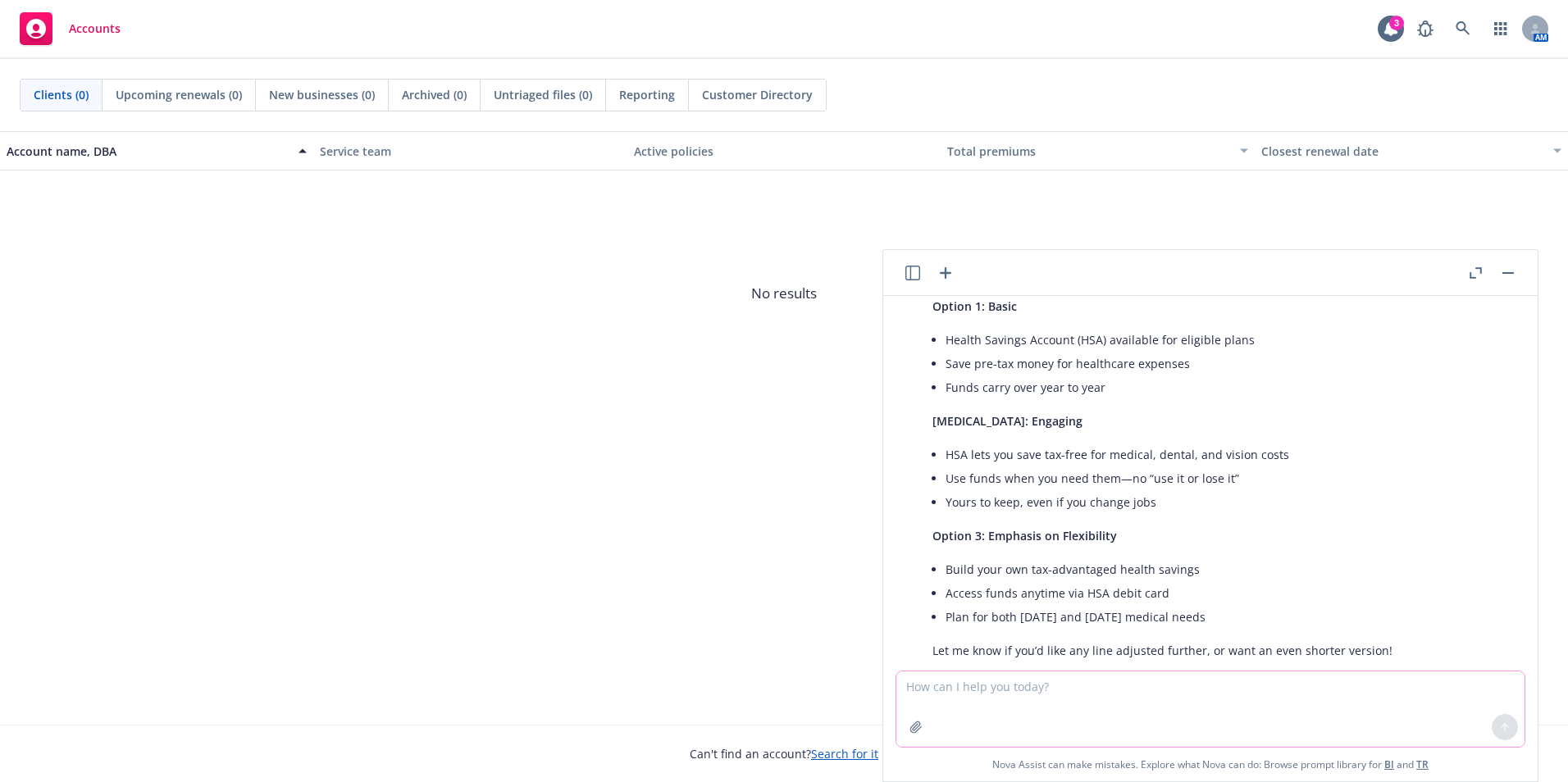
click at [1018, 691] on textarea at bounding box center [1210, 709] width 628 height 75
type textarea "i like 3 butgive a little more description"
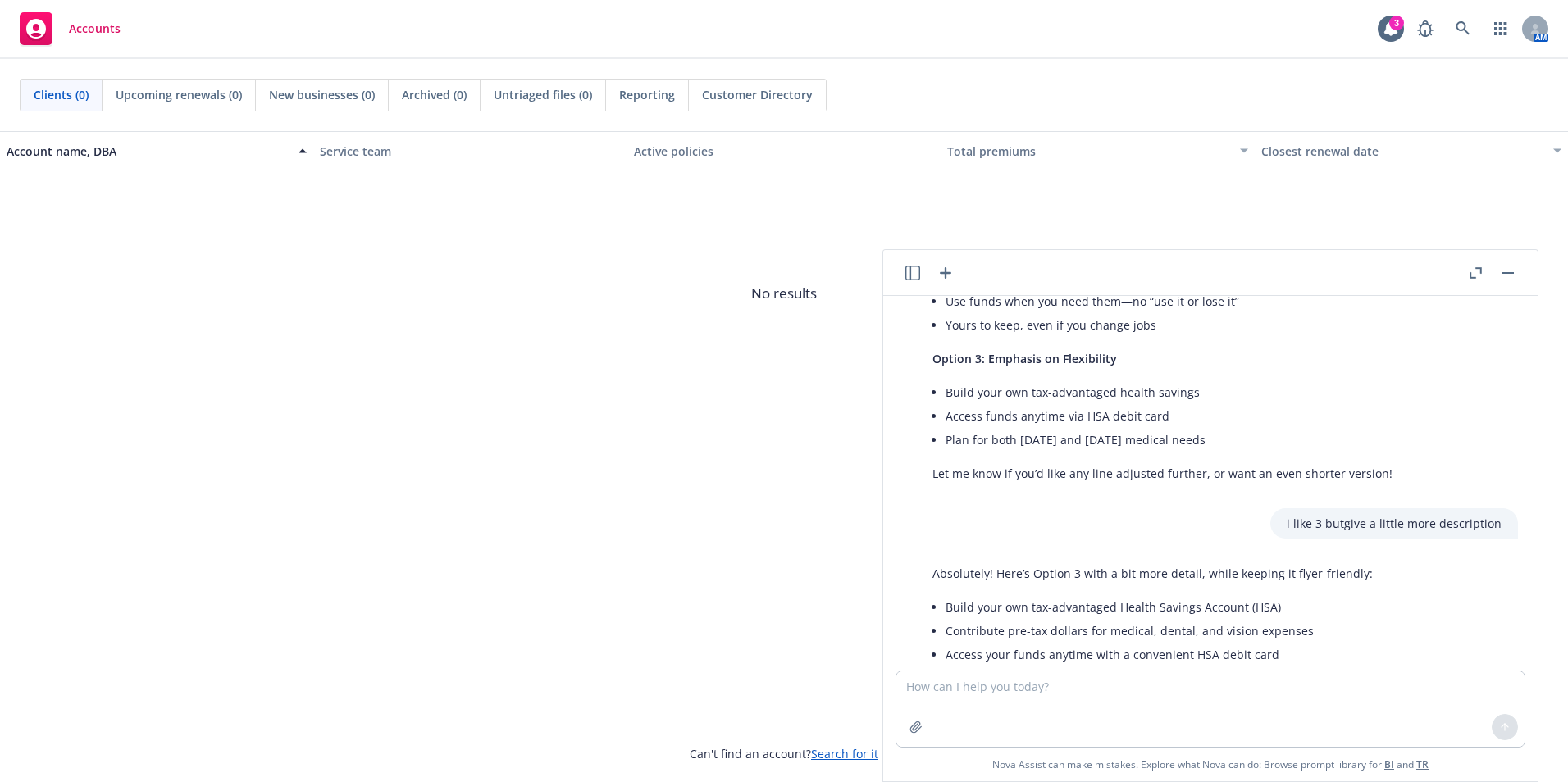
scroll to position [4298, 0]
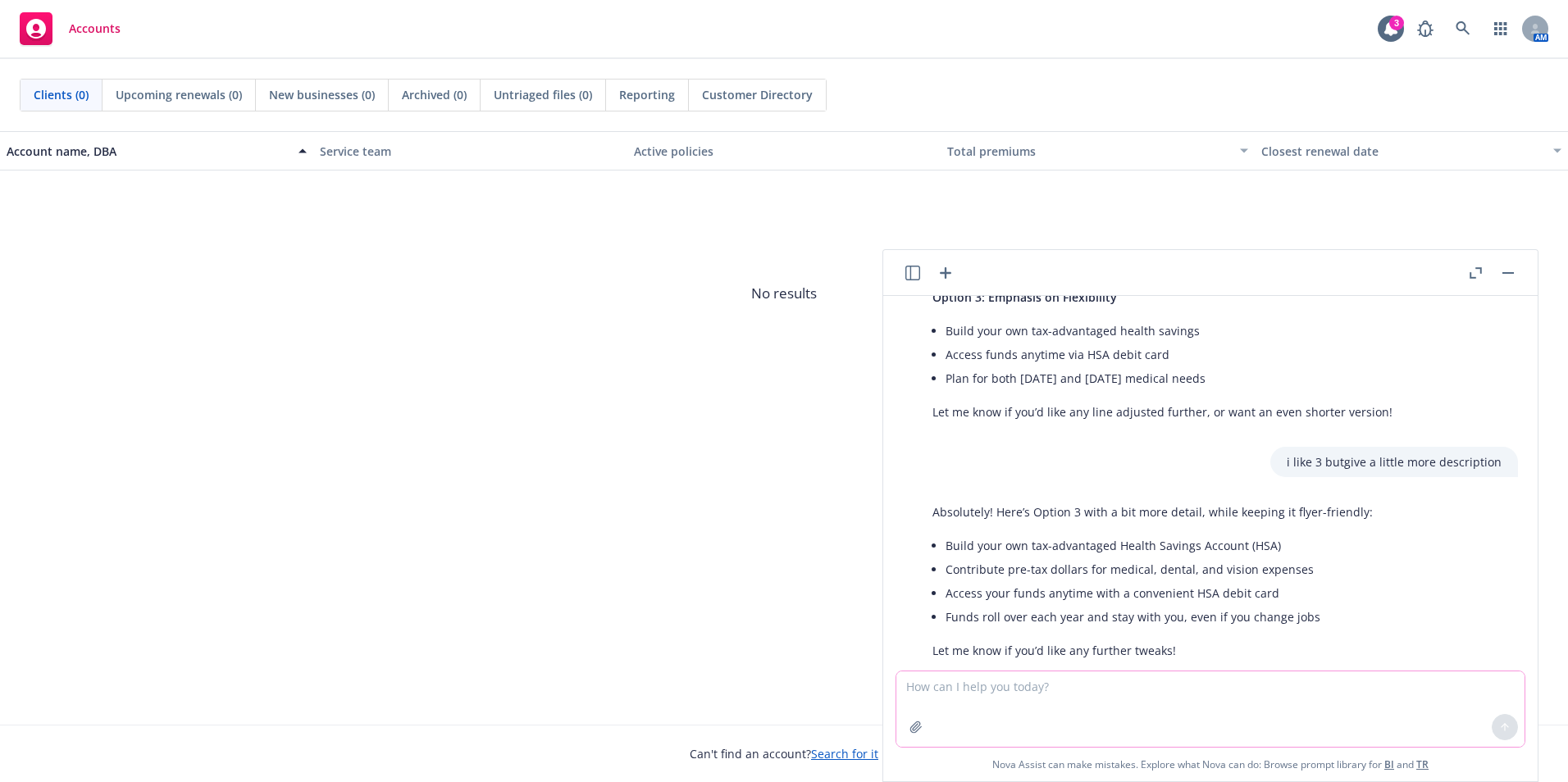
click at [1131, 688] on textarea at bounding box center [1210, 709] width 628 height 75
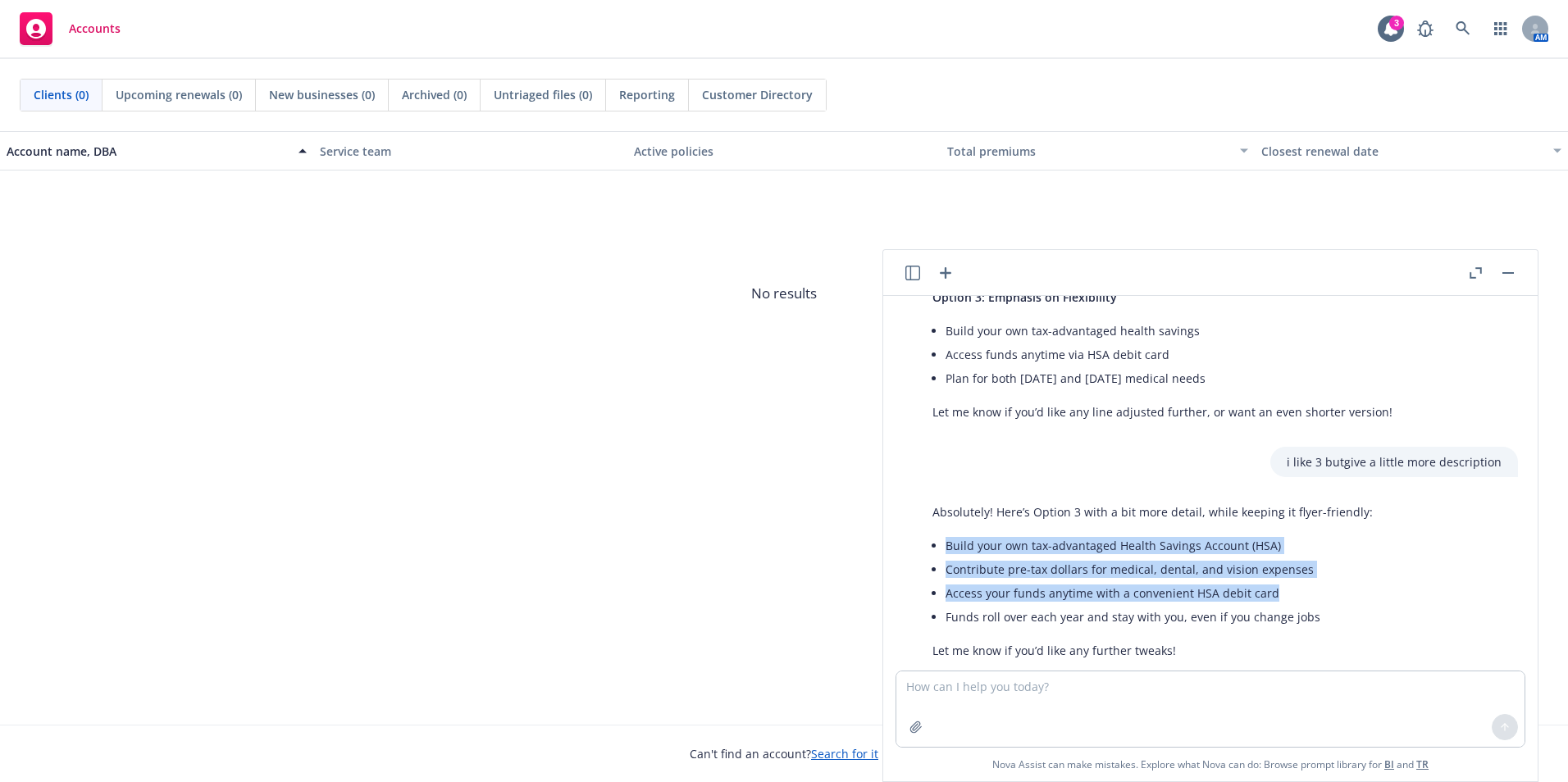
drag, startPoint x: 1269, startPoint y: 558, endPoint x: 933, endPoint y: 516, distance: 338.6
click at [945, 533] on ul "Build your own tax-advantaged Health Savings Account (HSA) Contribute pre-tax d…" at bounding box center [1158, 580] width 427 height 95
drag, startPoint x: 933, startPoint y: 516, endPoint x: 996, endPoint y: 525, distance: 63.6
copy ul "Build your own tax-advantaged Health Savings Account (HSA) Contribute pre-tax d…"
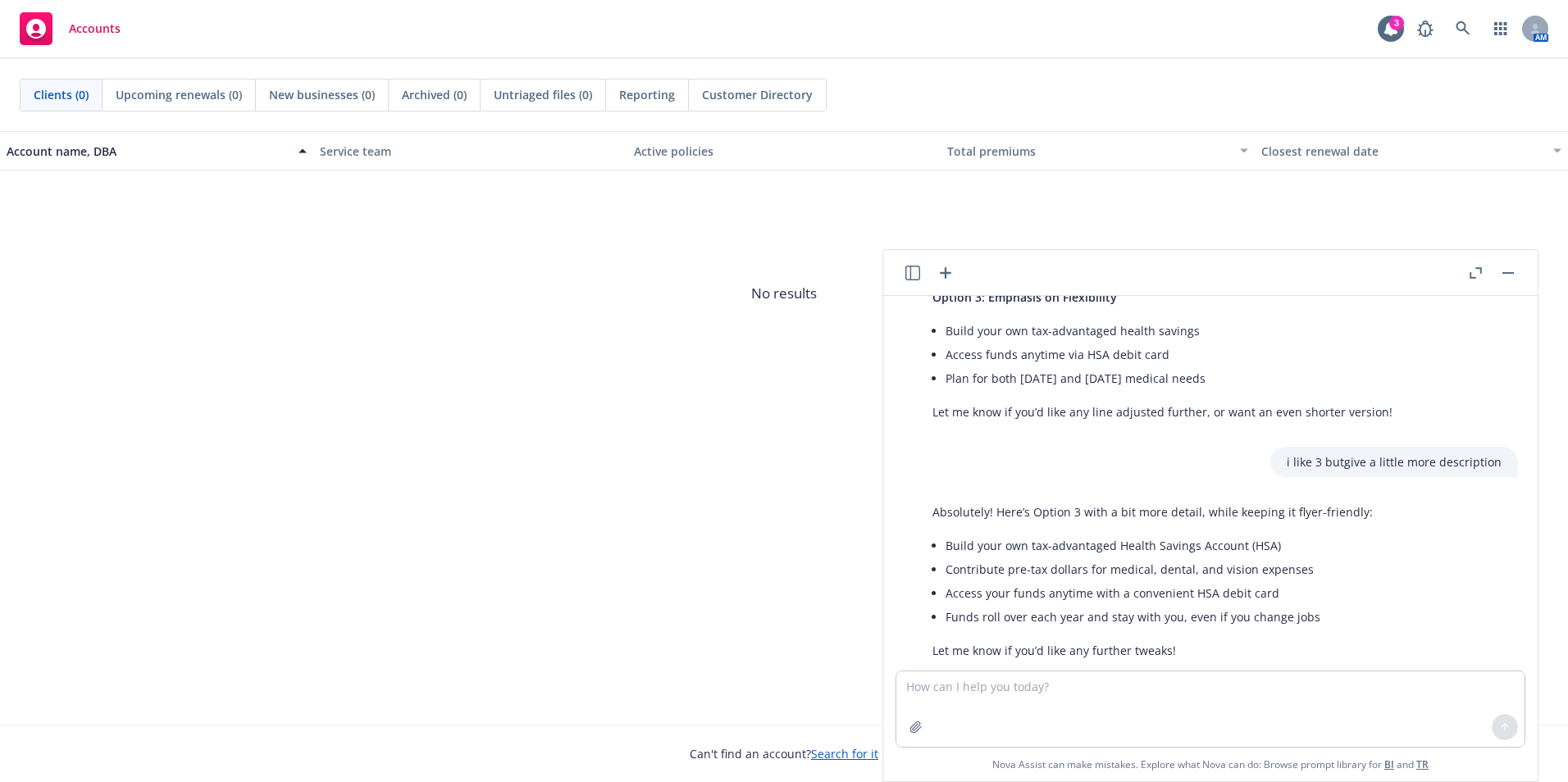
drag, startPoint x: 224, startPoint y: 223, endPoint x: 105, endPoint y: 66, distance: 197.0
click at [105, 66] on div "Clients (0) Upcoming renewals (0) New businesses (0) Archived (0) Untriaged fil…" at bounding box center [784, 95] width 1568 height 72
